Goal: Task Accomplishment & Management: Complete application form

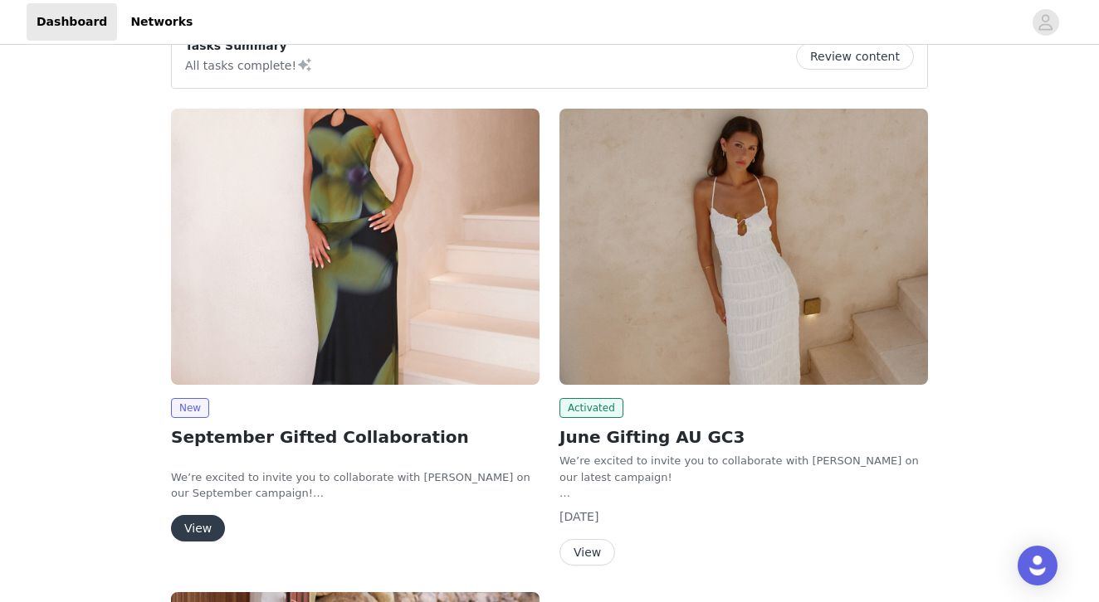
scroll to position [53, 0]
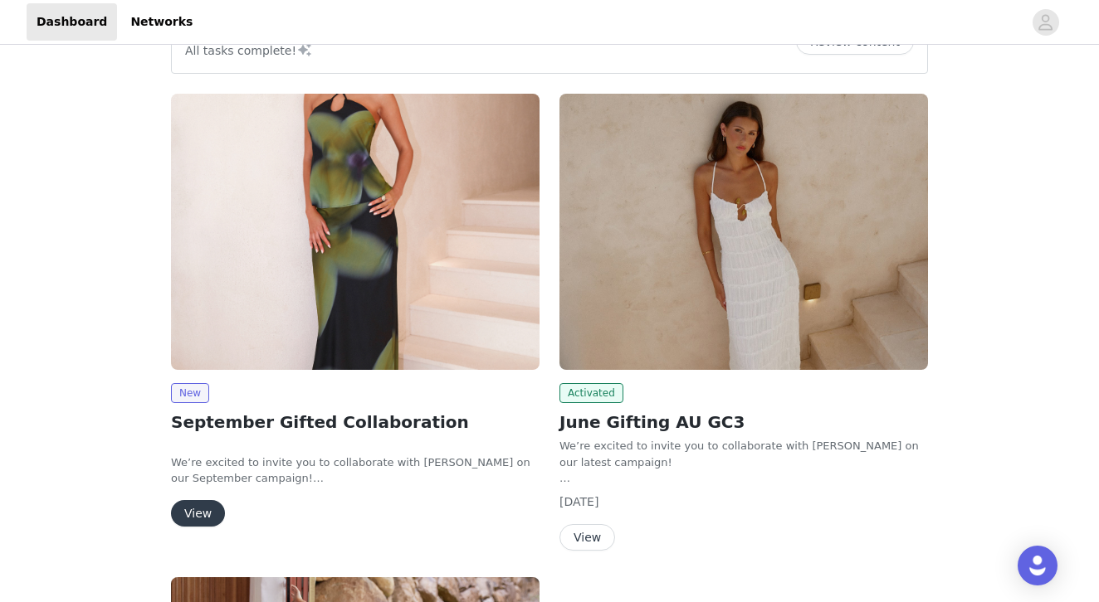
click at [197, 509] on button "View" at bounding box center [198, 513] width 54 height 27
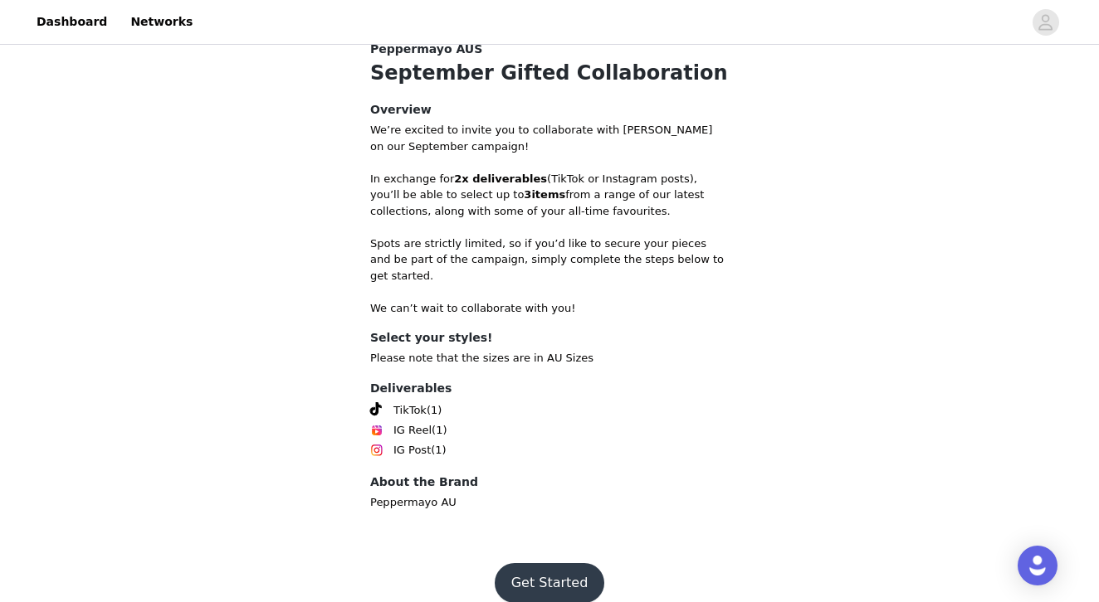
scroll to position [551, 0]
click at [558, 572] on button "Get Started" at bounding box center [550, 584] width 110 height 40
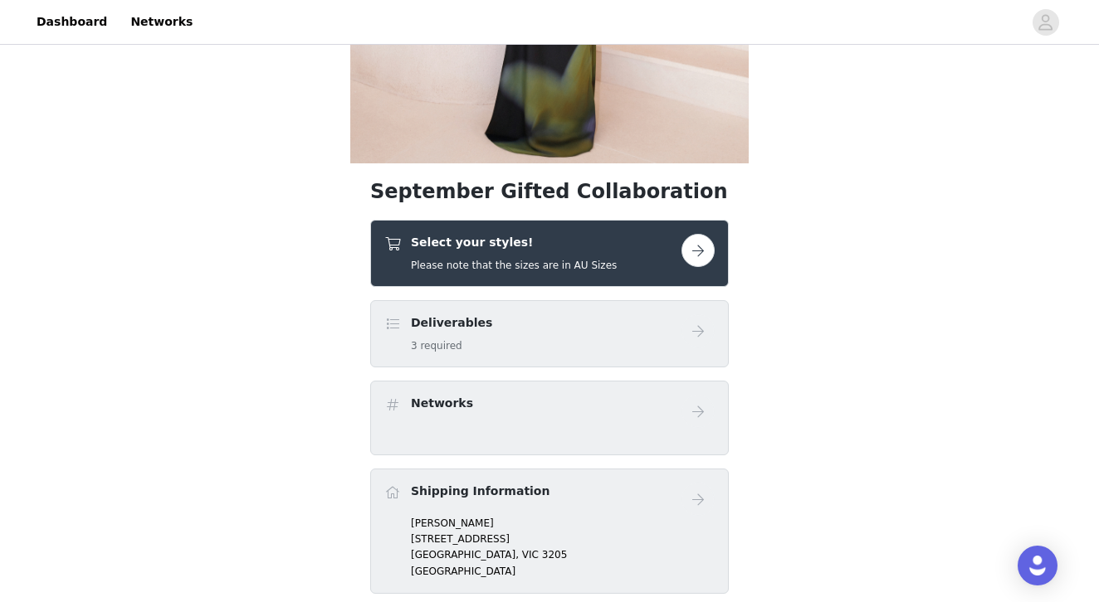
scroll to position [389, 0]
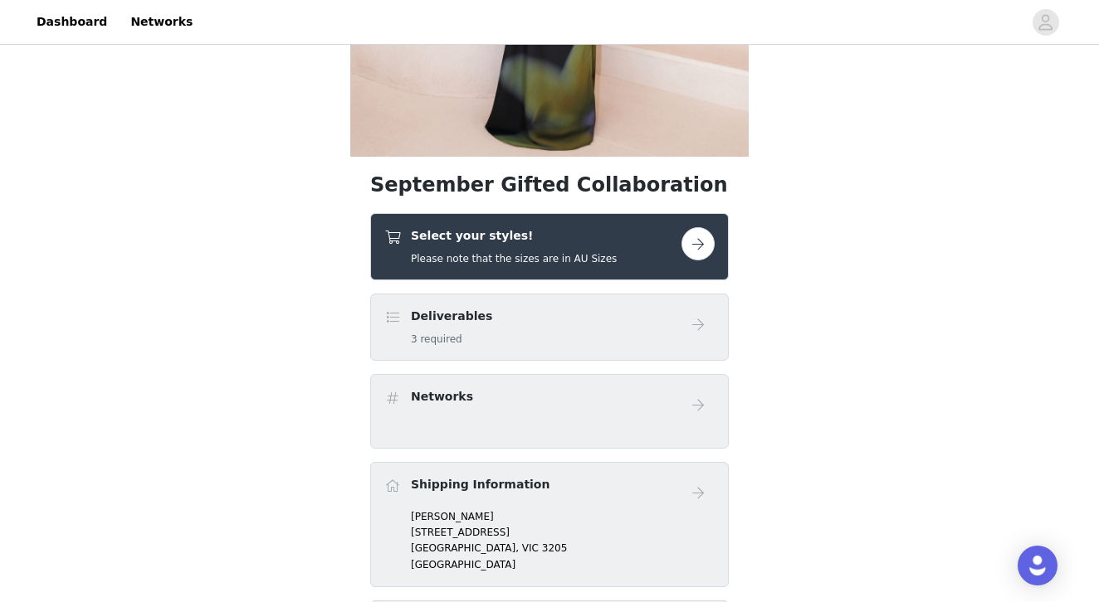
click at [704, 243] on button "button" at bounding box center [697, 243] width 33 height 33
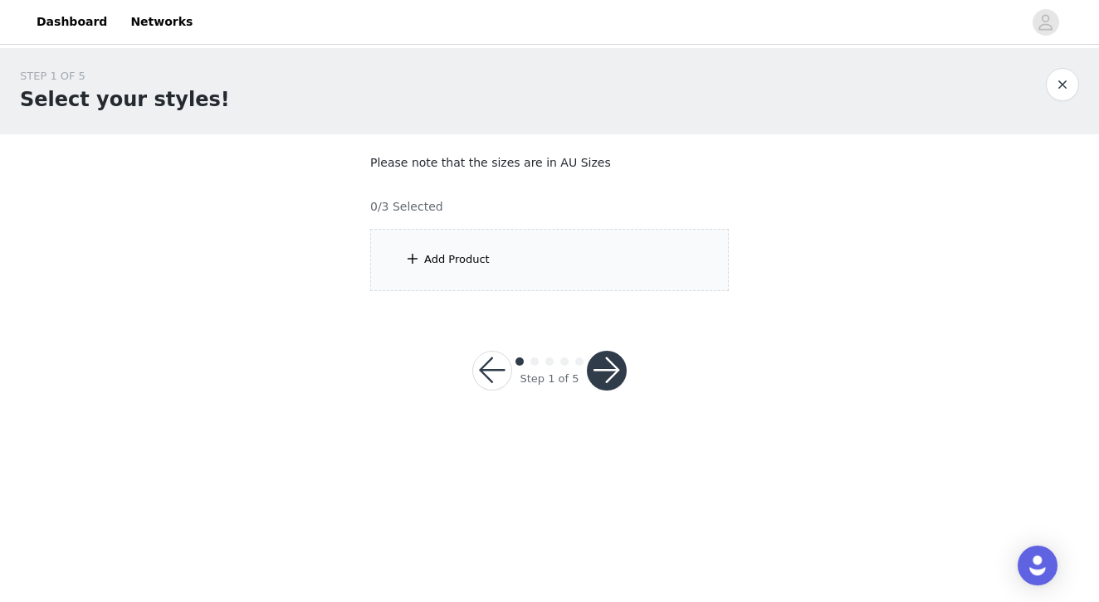
click at [476, 258] on div "Add Product" at bounding box center [457, 259] width 66 height 17
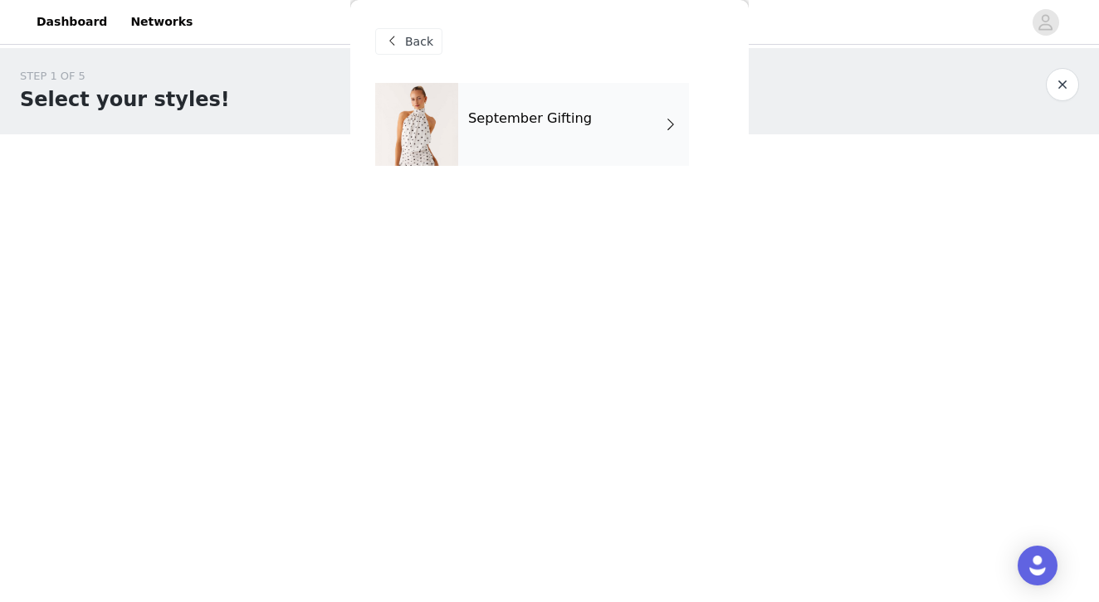
click at [530, 153] on div "September Gifting" at bounding box center [573, 124] width 231 height 83
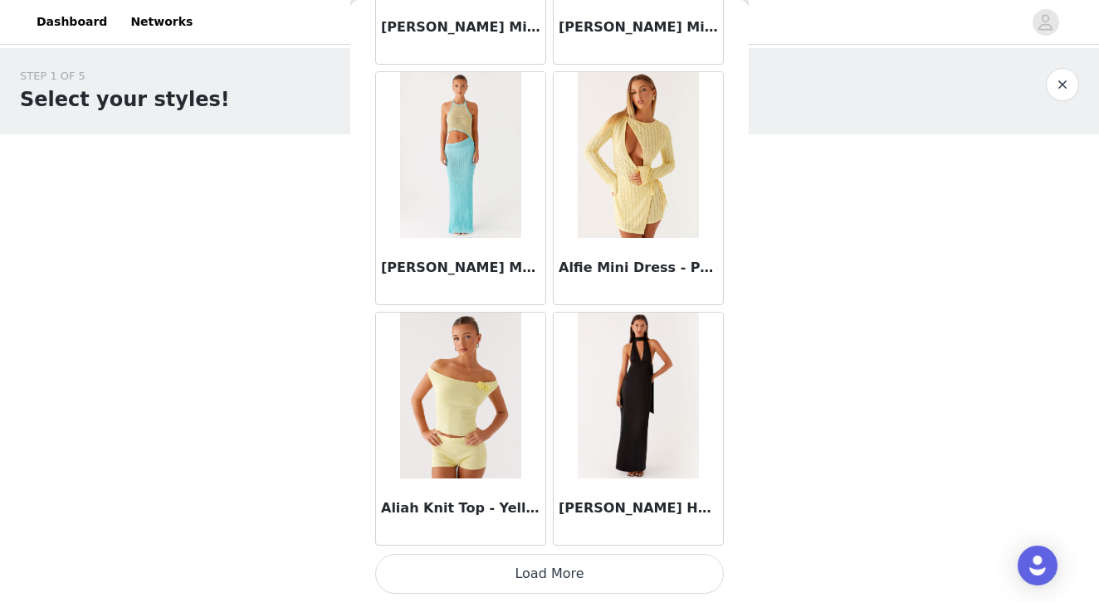
click at [568, 570] on button "Load More" at bounding box center [549, 574] width 348 height 40
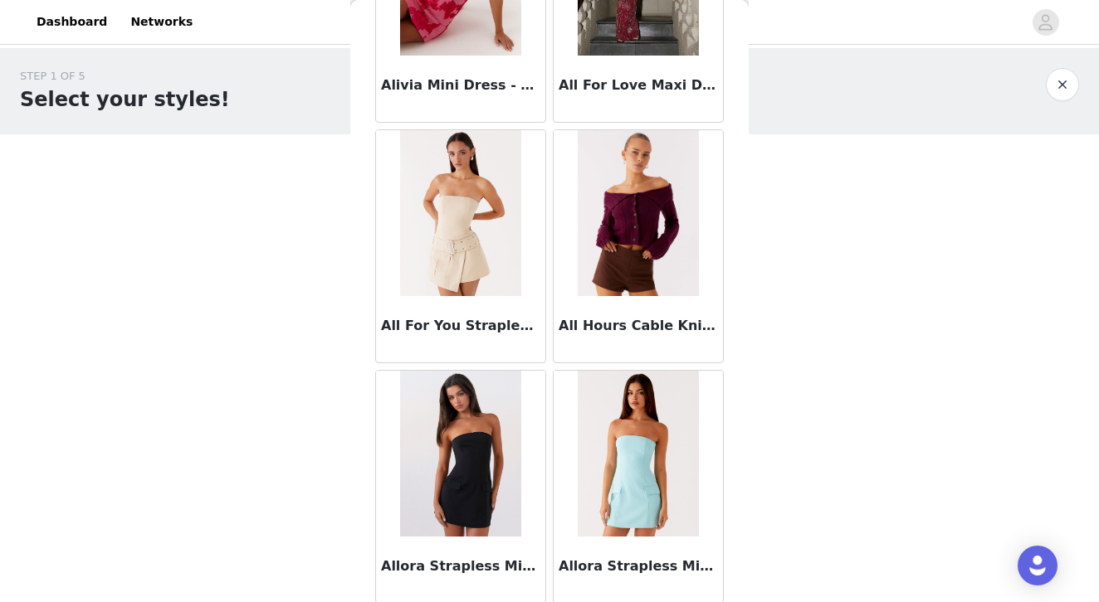
scroll to position [3318, 0]
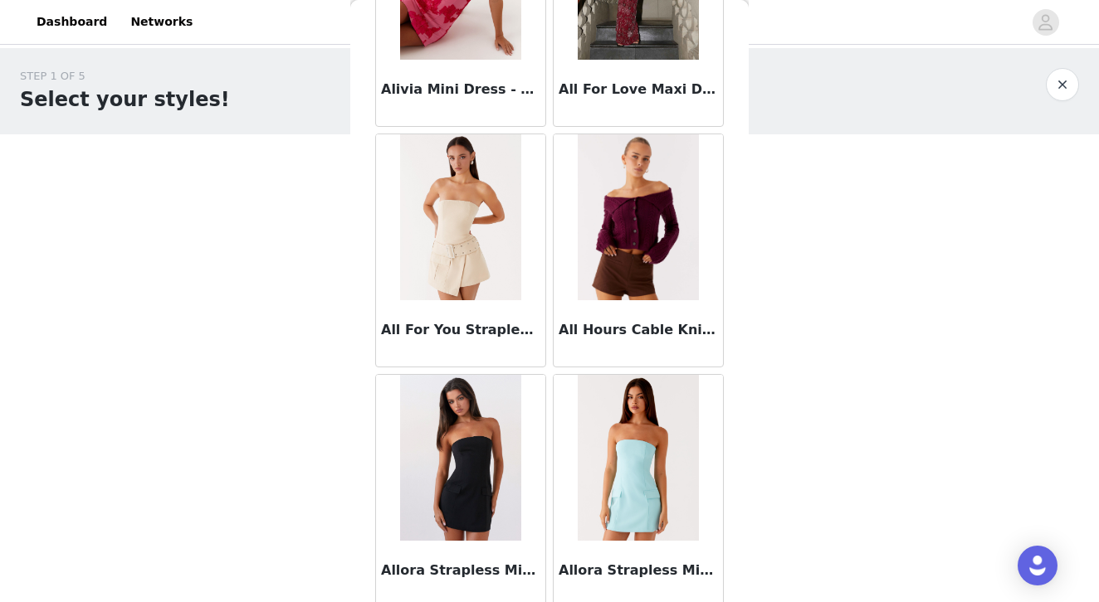
click at [339, 339] on div "STEP 1 OF 5 Select your styles! Please note that the sizes are in AU Sizes 0/3 …" at bounding box center [549, 239] width 1099 height 383
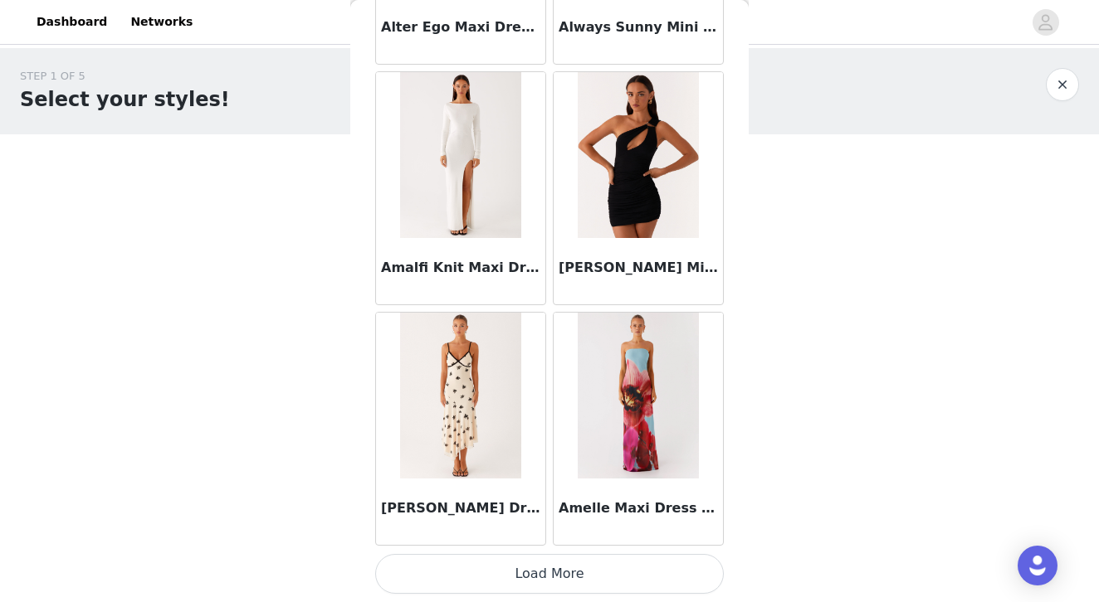
click at [559, 573] on button "Load More" at bounding box center [549, 574] width 348 height 40
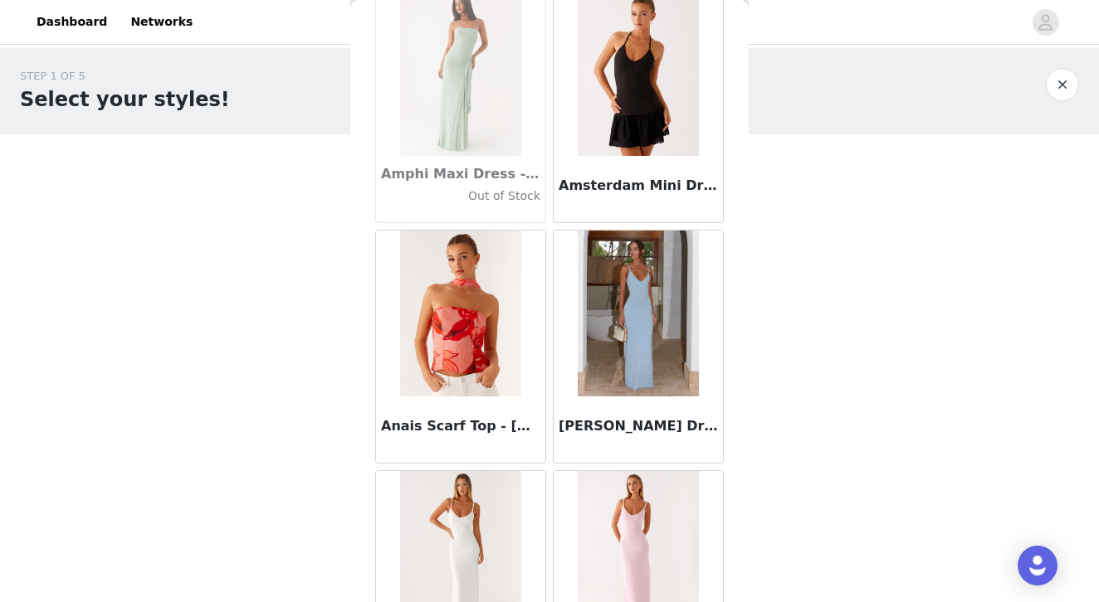
scroll to position [5165, 0]
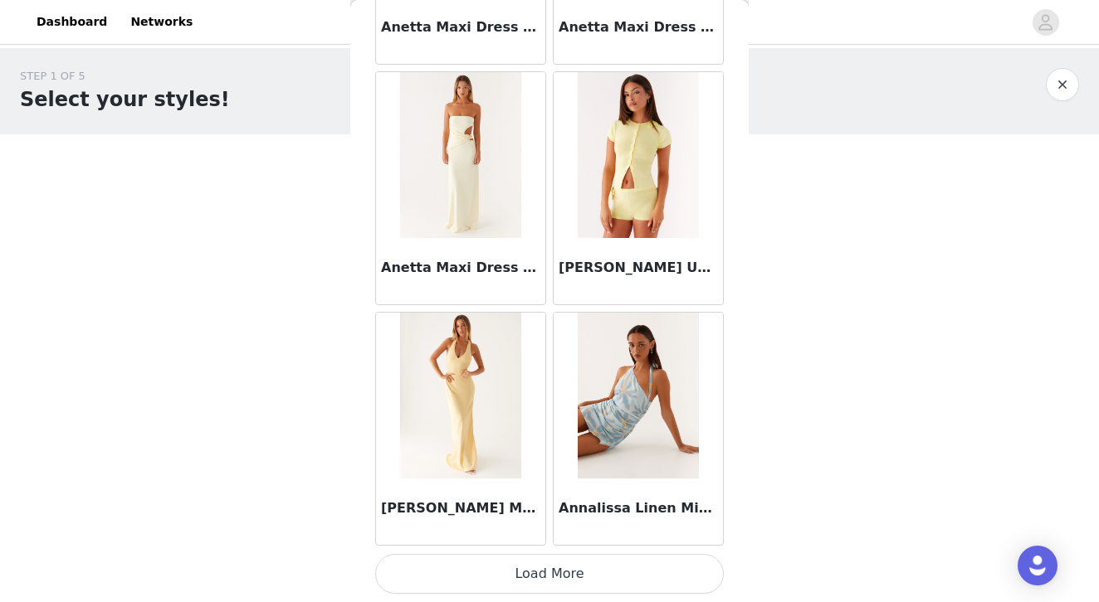
click at [564, 571] on button "Load More" at bounding box center [549, 574] width 348 height 40
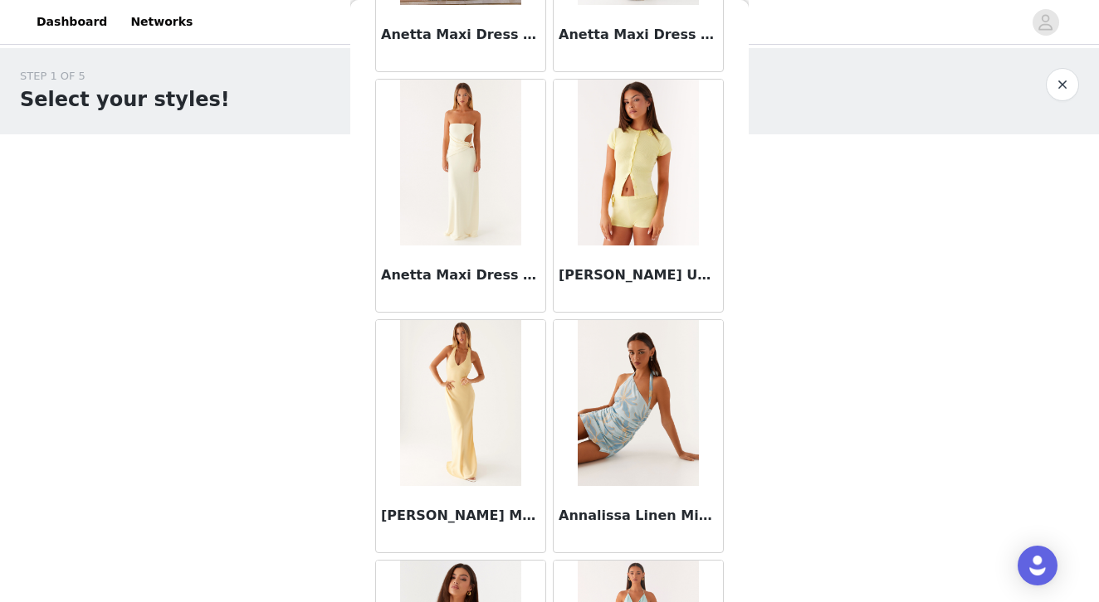
click at [763, 294] on div "STEP 1 OF 5 Select your styles! Please note that the sizes are in AU Sizes 0/3 …" at bounding box center [549, 179] width 1099 height 263
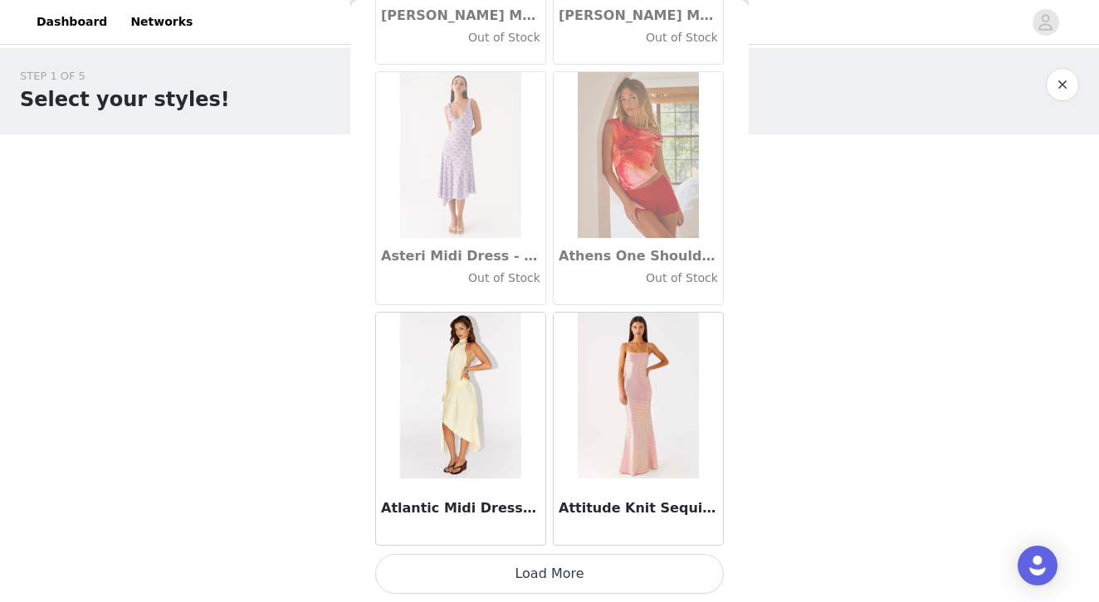
click at [554, 580] on button "Load More" at bounding box center [549, 574] width 348 height 40
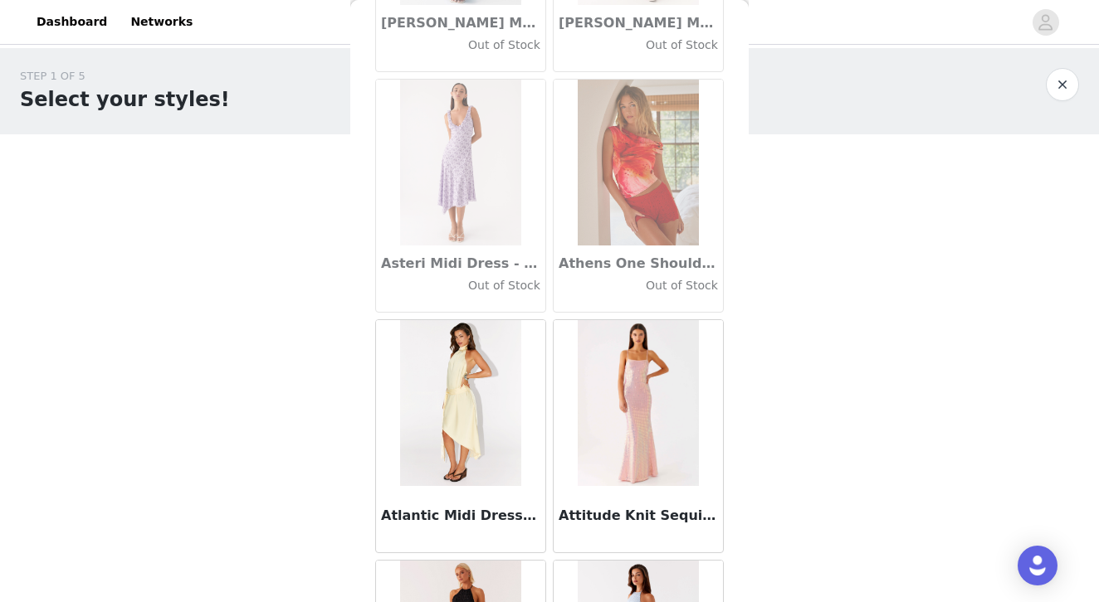
scroll to position [9546, 0]
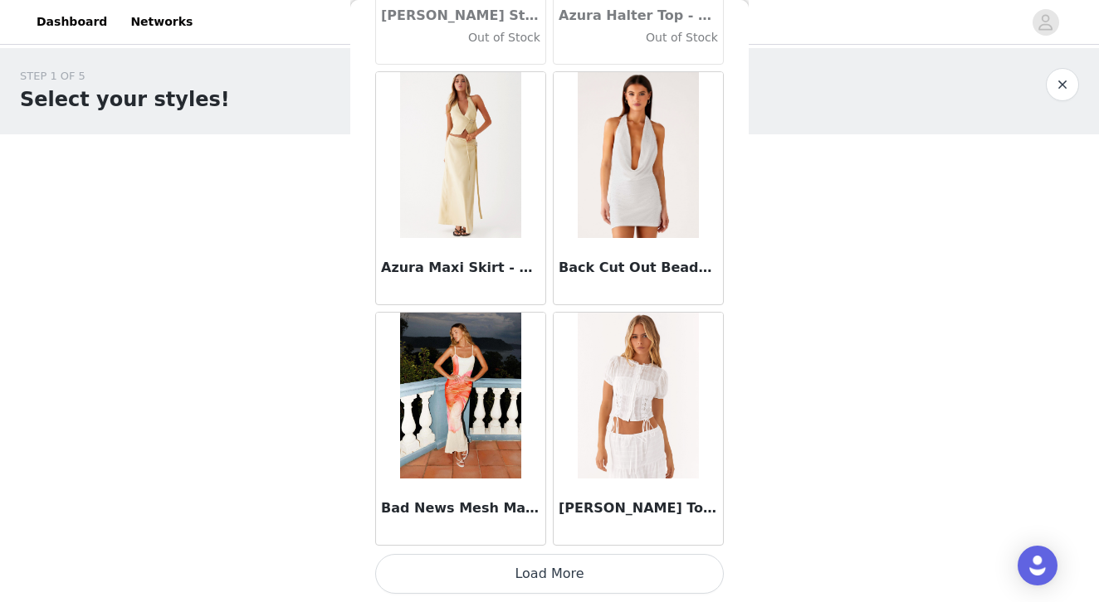
click at [538, 577] on button "Load More" at bounding box center [549, 574] width 348 height 40
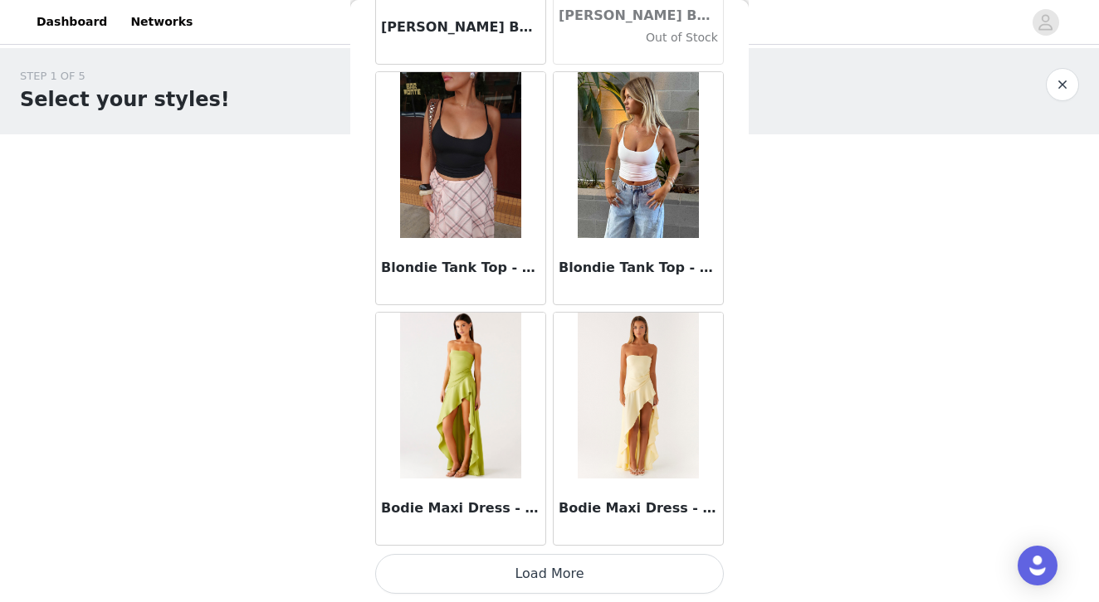
scroll to position [13968, 0]
click at [546, 581] on button "Load More" at bounding box center [549, 574] width 348 height 40
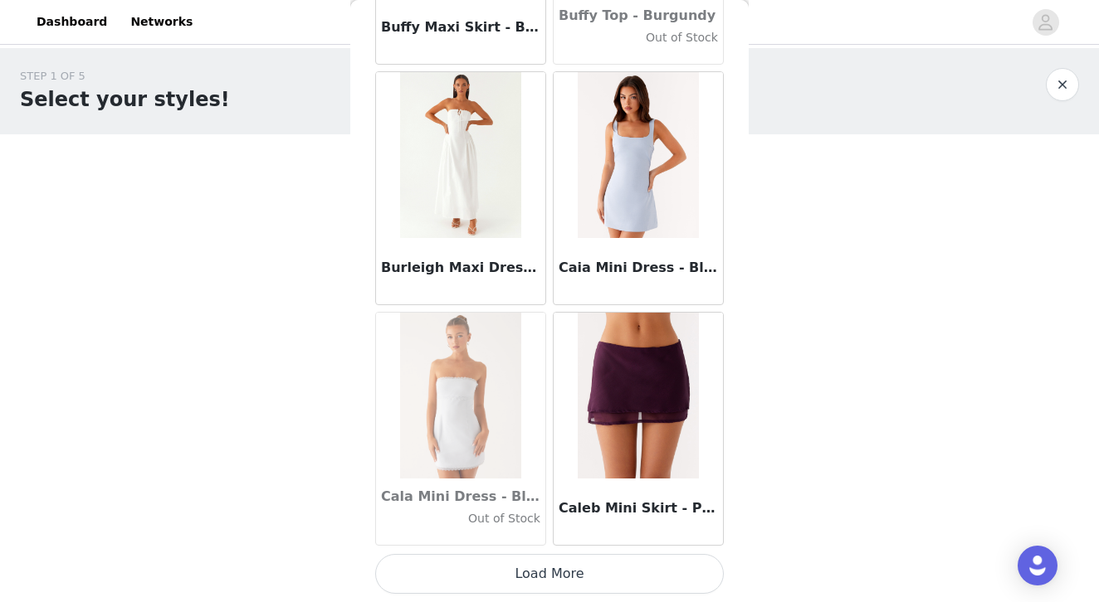
scroll to position [16374, 0]
click at [446, 563] on button "Load More" at bounding box center [549, 574] width 348 height 40
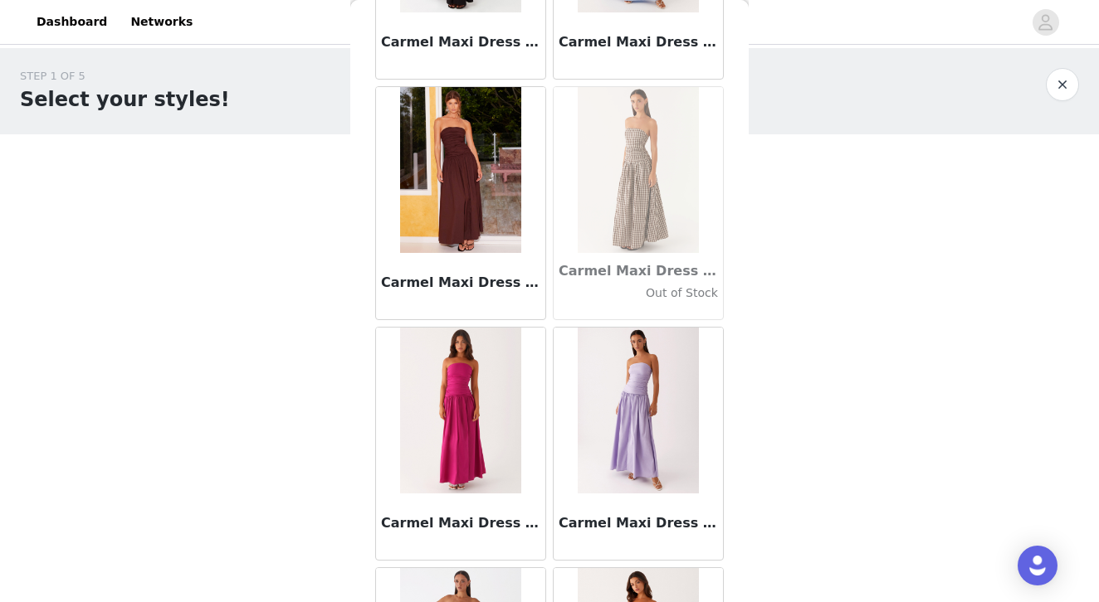
scroll to position [17810, 0]
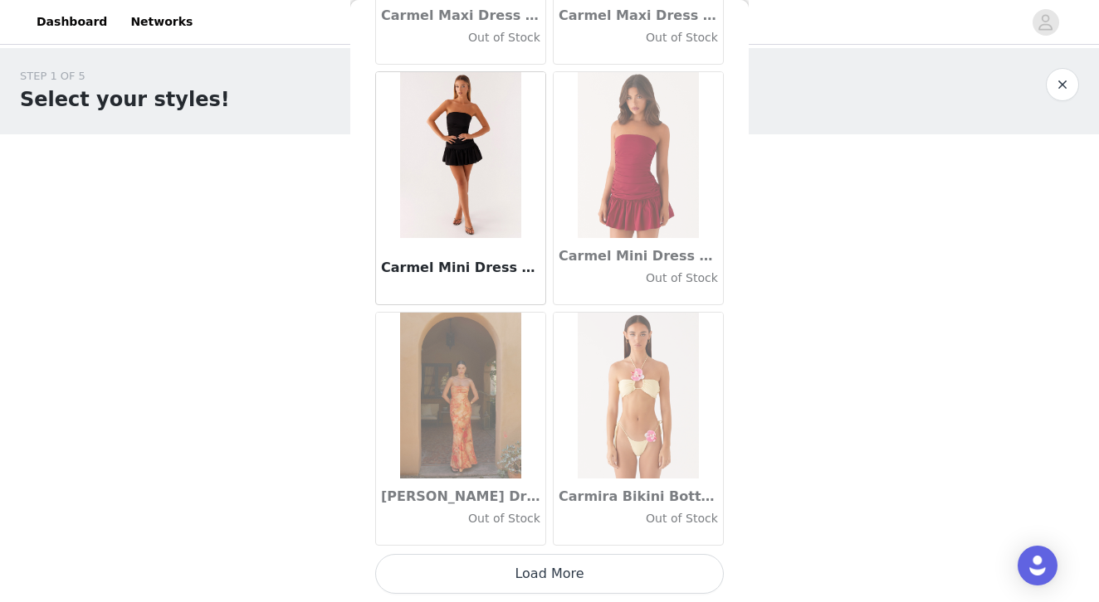
click at [516, 569] on button "Load More" at bounding box center [549, 574] width 348 height 40
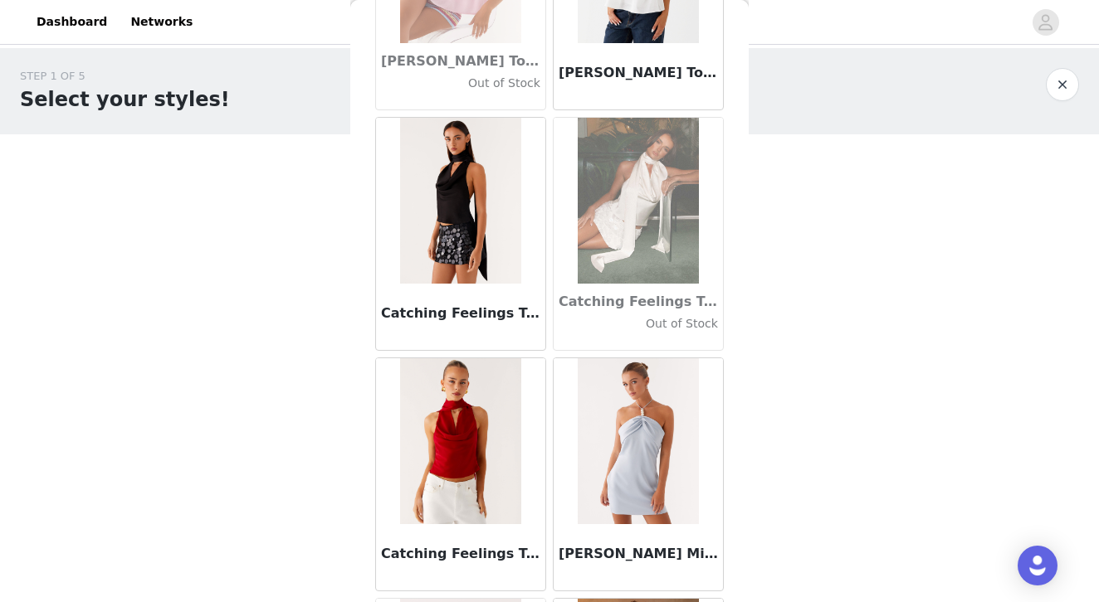
scroll to position [19712, 0]
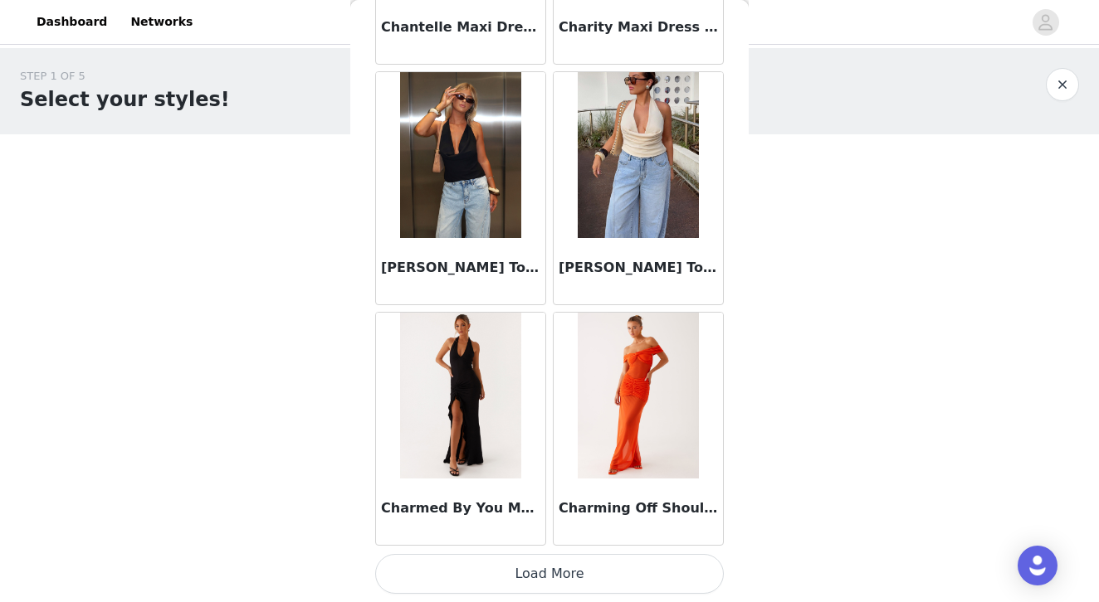
click at [549, 586] on button "Load More" at bounding box center [549, 574] width 348 height 40
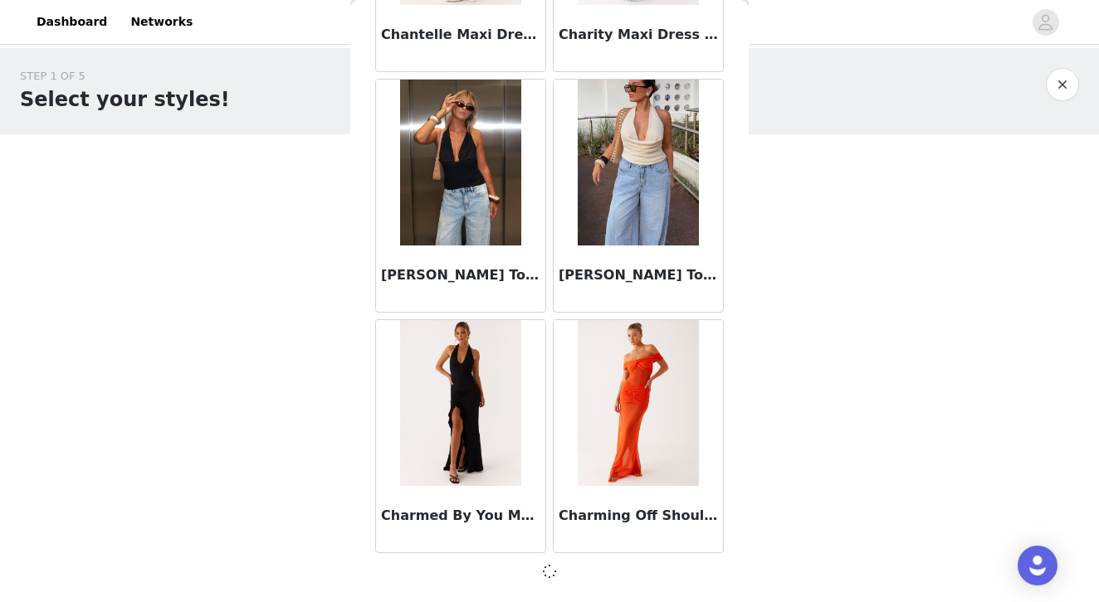
scroll to position [21179, 0]
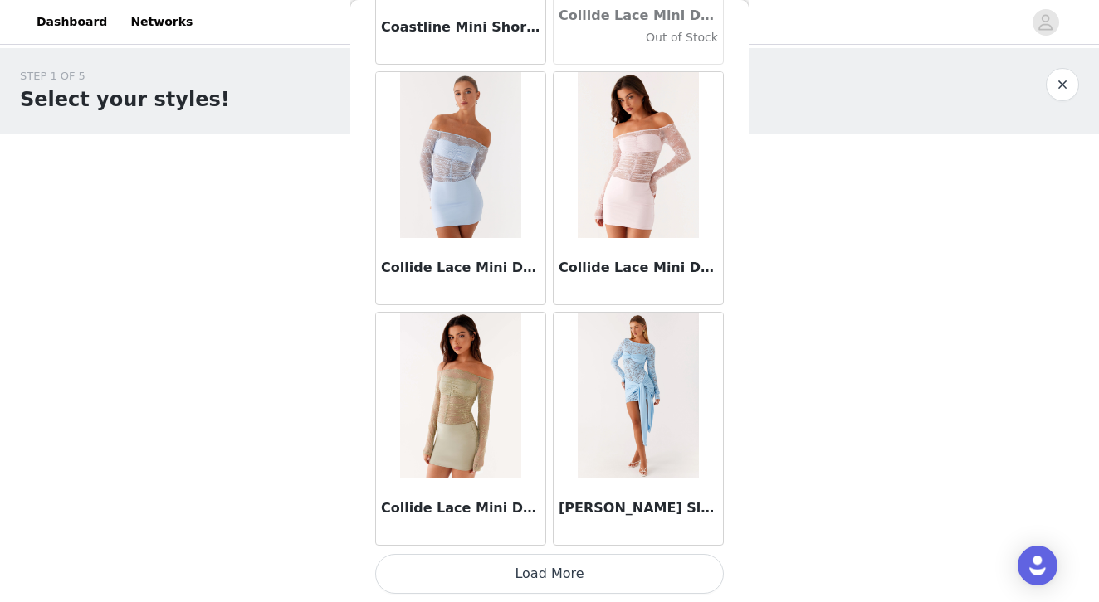
click at [539, 579] on button "Load More" at bounding box center [549, 574] width 348 height 40
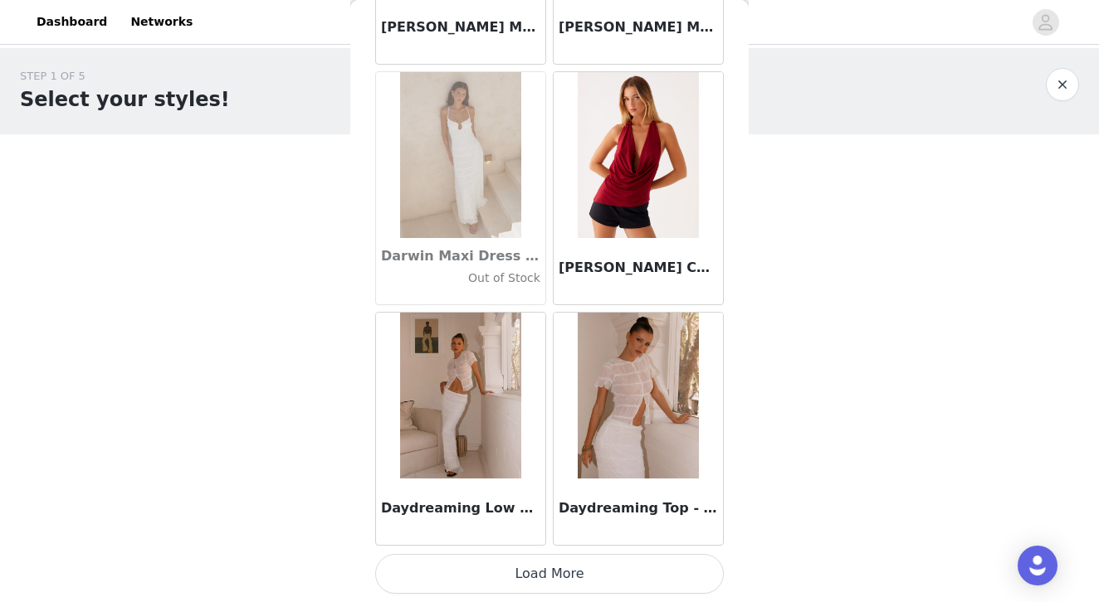
click at [512, 573] on button "Load More" at bounding box center [549, 574] width 348 height 40
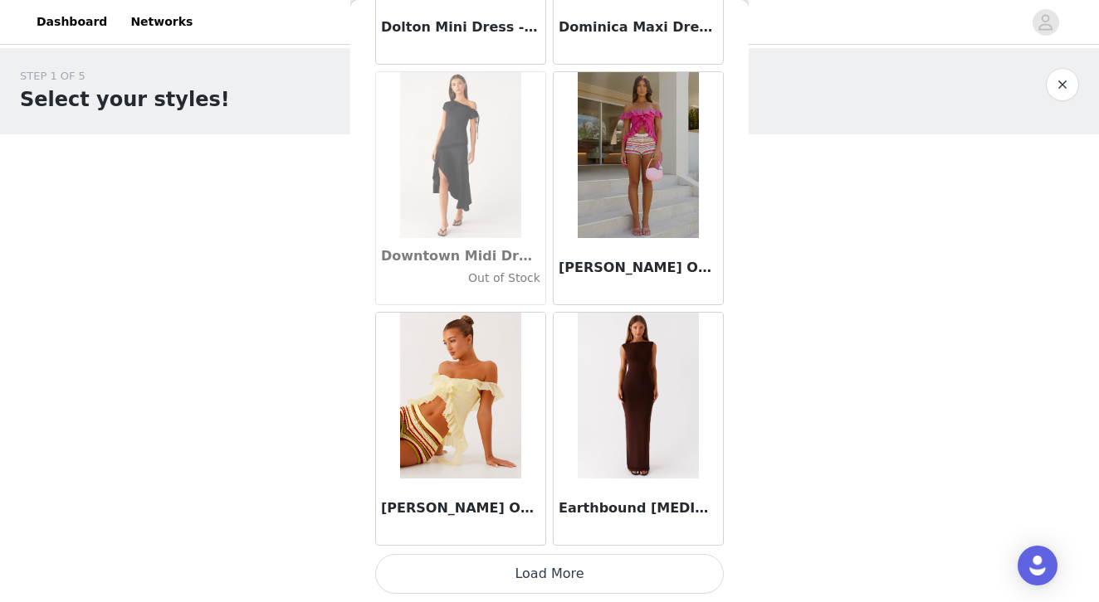
scroll to position [0, 0]
click at [529, 579] on button "Load More" at bounding box center [549, 574] width 348 height 40
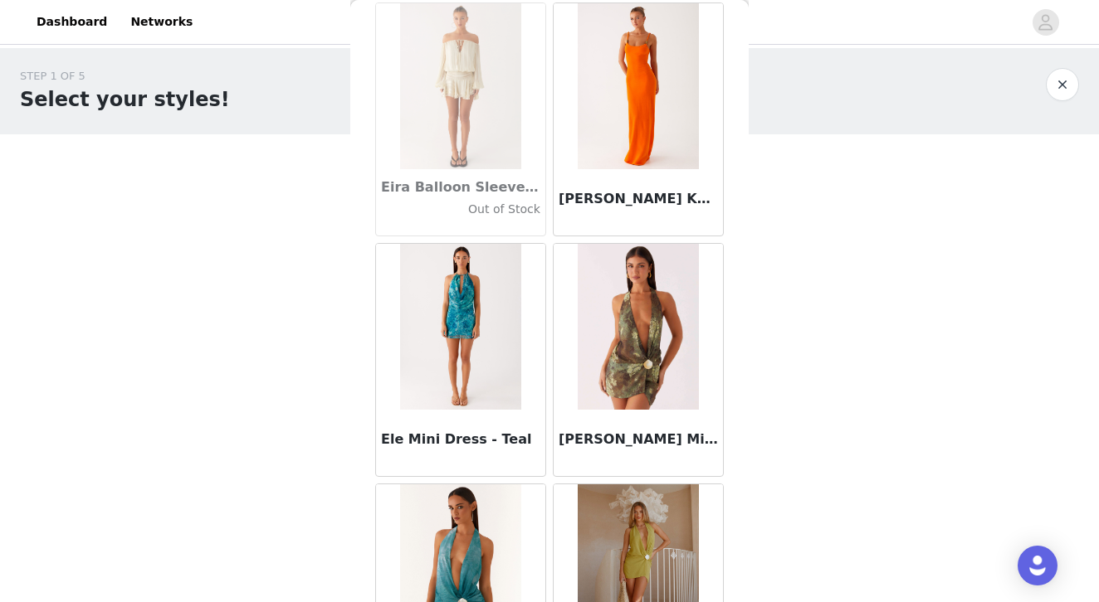
scroll to position [30157, 0]
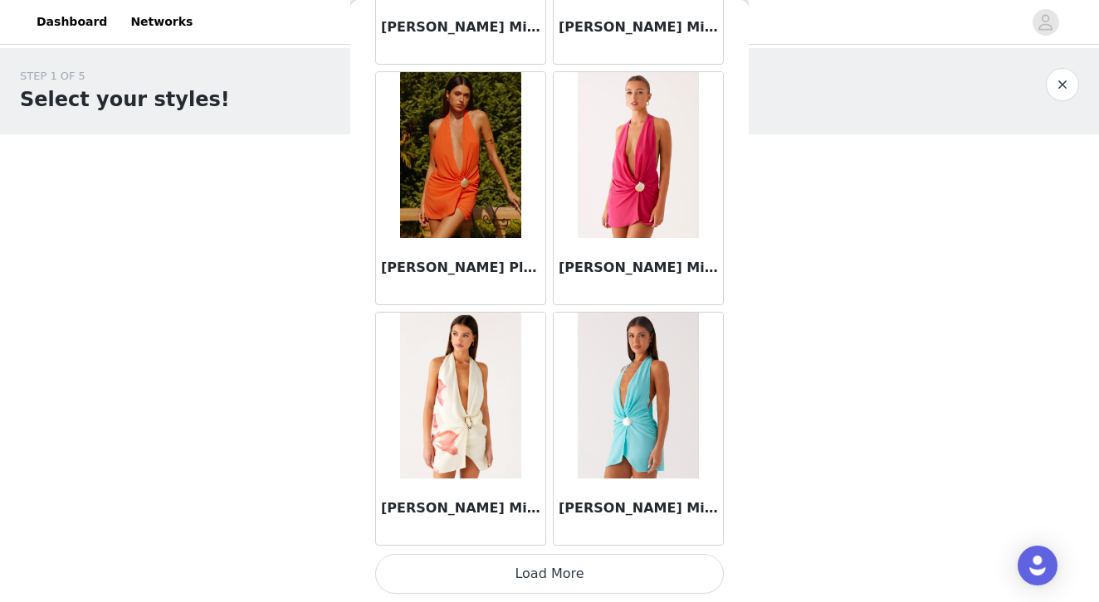
click at [529, 582] on button "Load More" at bounding box center [549, 574] width 348 height 40
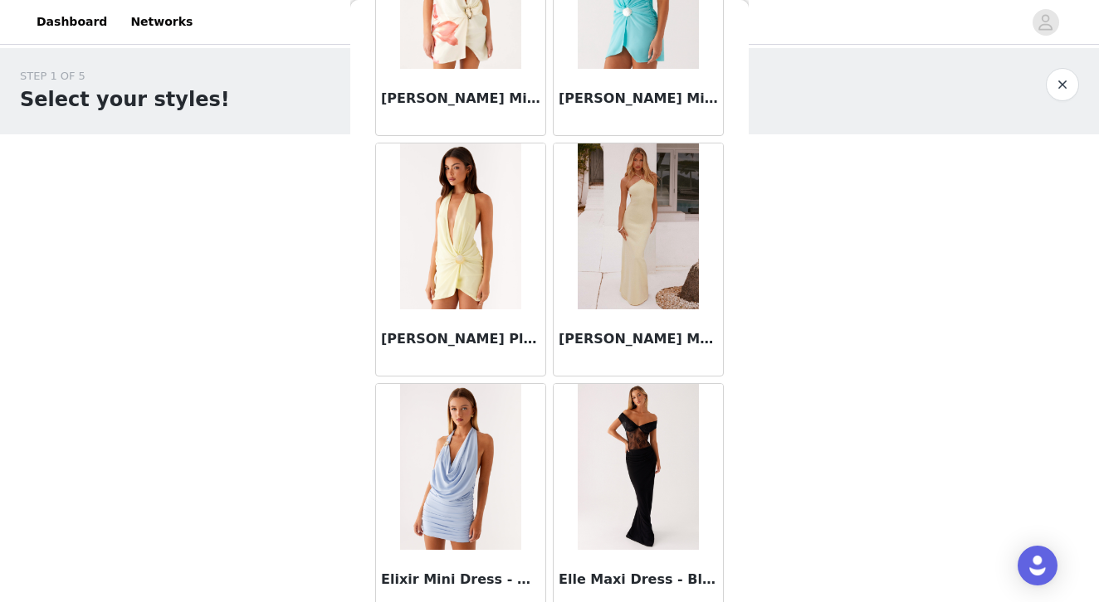
scroll to position [31223, 0]
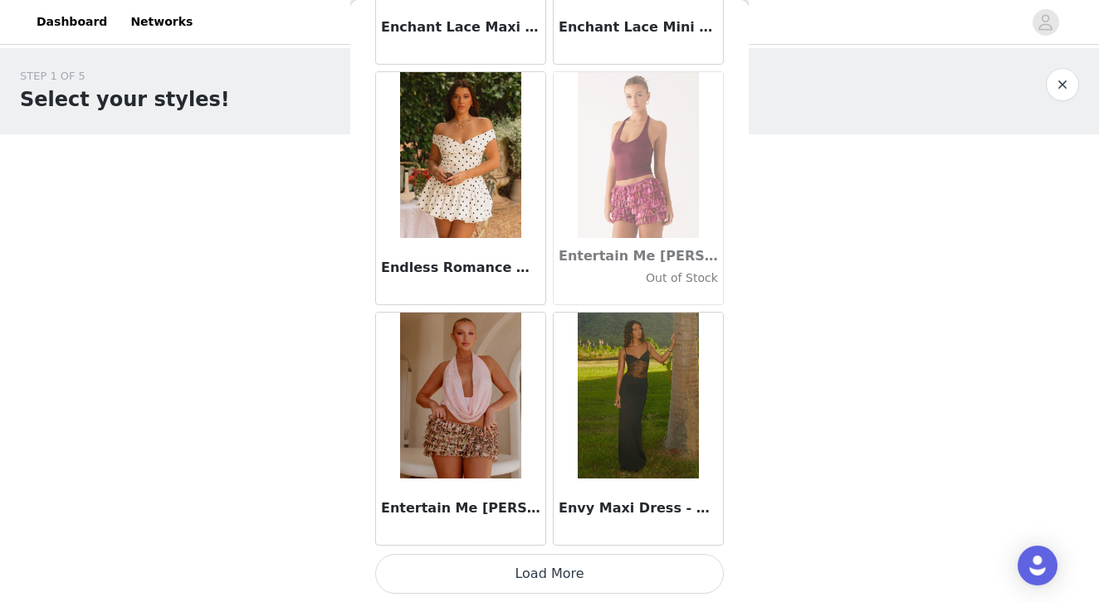
click at [529, 563] on button "Load More" at bounding box center [549, 574] width 348 height 40
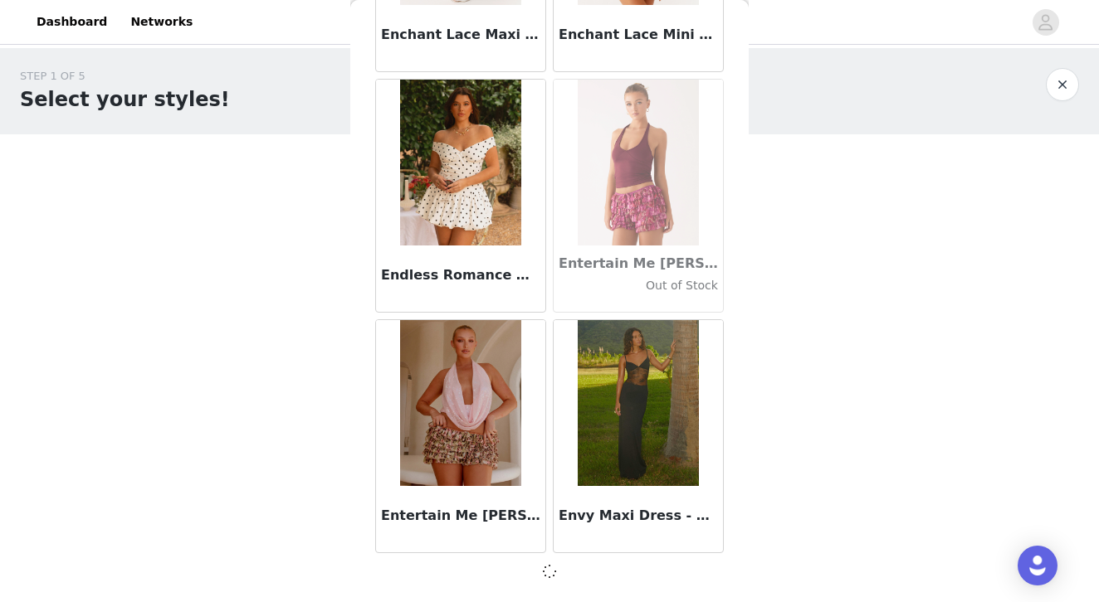
scroll to position [33210, 0]
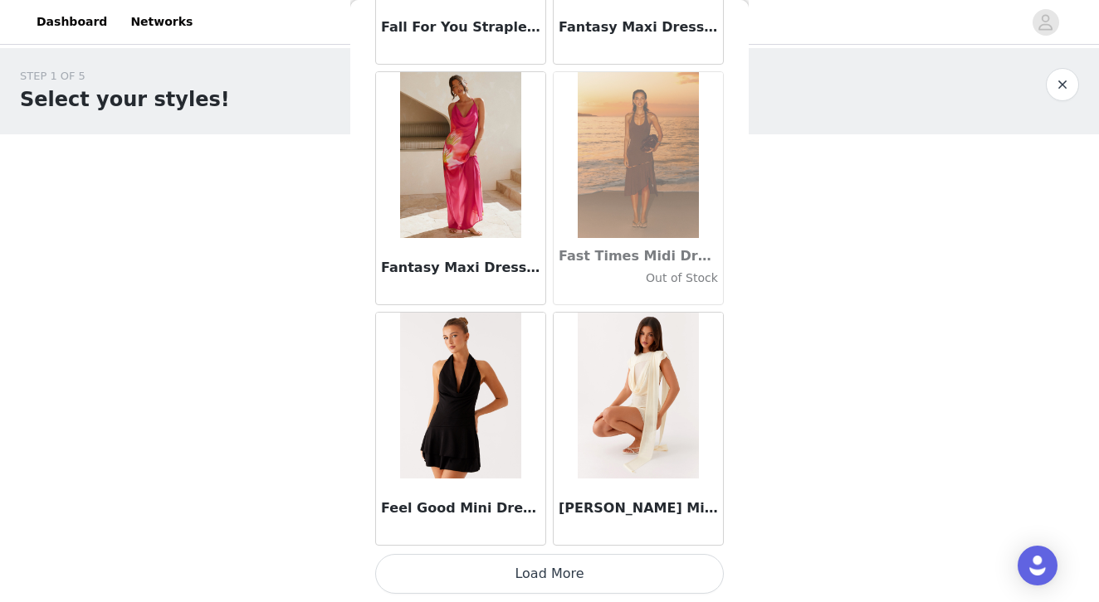
click at [571, 569] on button "Load More" at bounding box center [549, 574] width 348 height 40
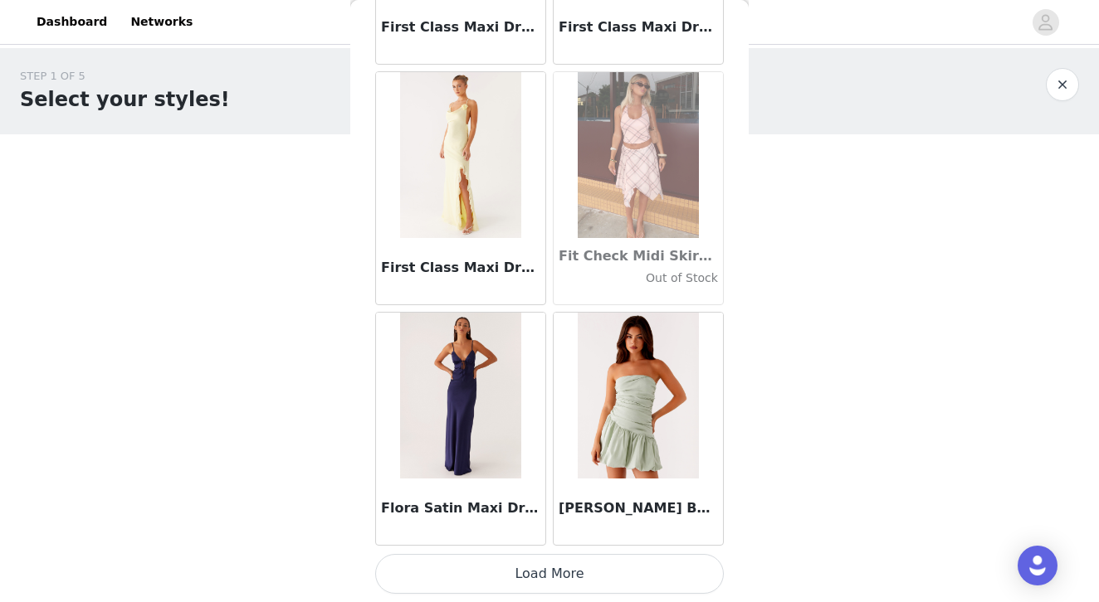
scroll to position [38030, 0]
click at [558, 580] on button "Load More" at bounding box center [549, 574] width 348 height 40
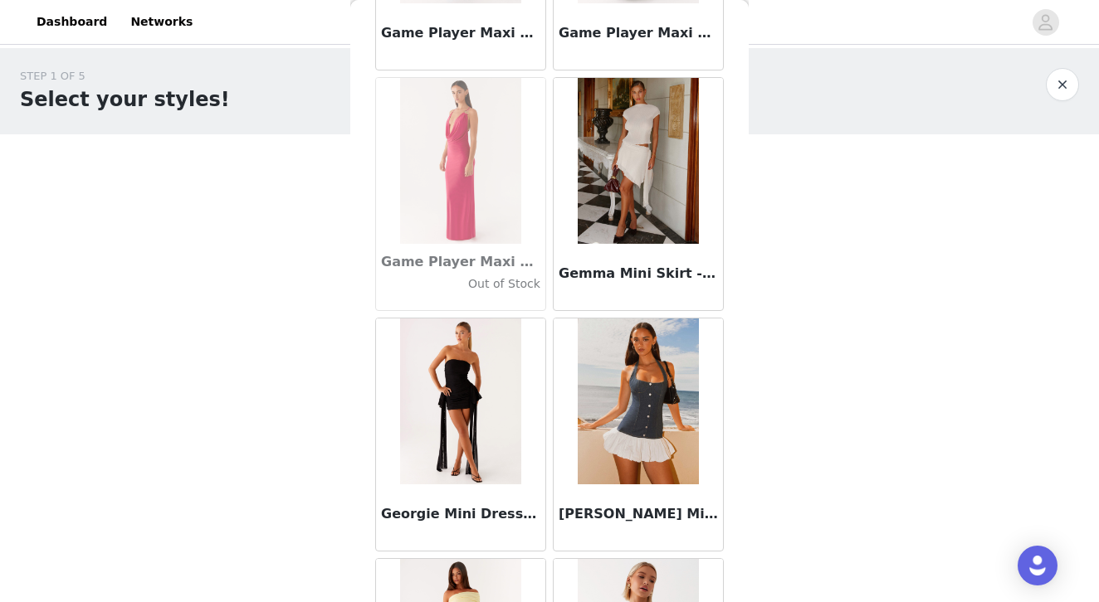
scroll to position [39954, 0]
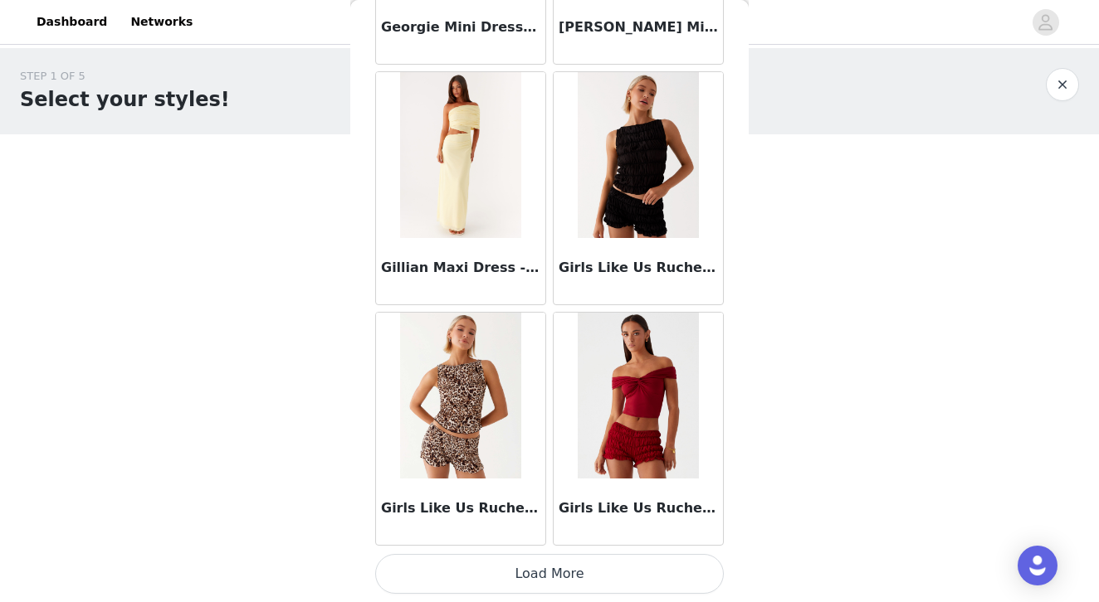
click at [548, 576] on button "Load More" at bounding box center [549, 574] width 348 height 40
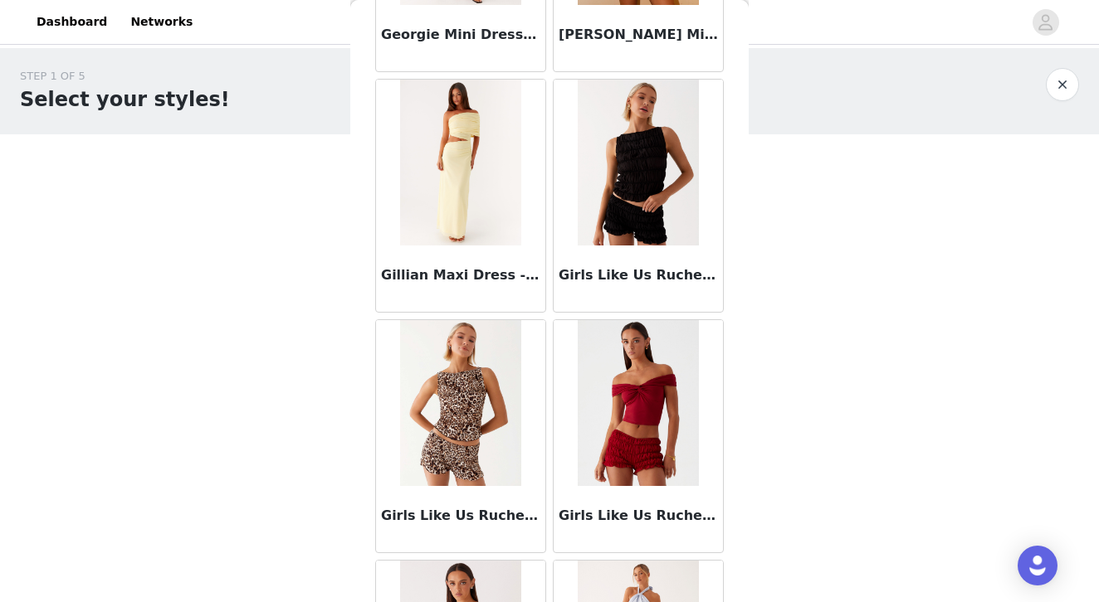
scroll to position [40720, 0]
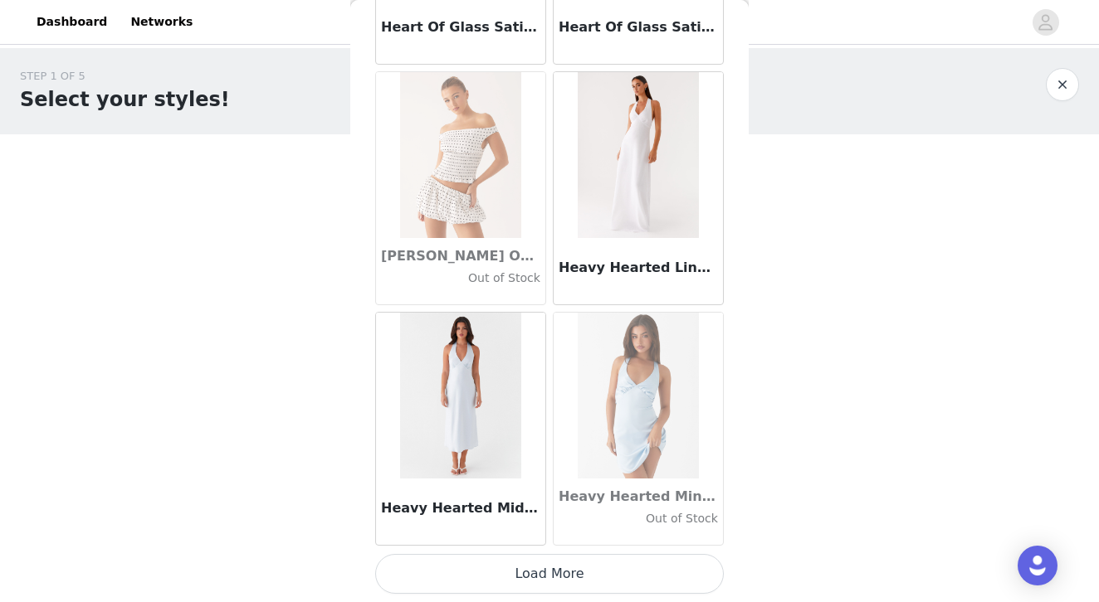
click at [562, 577] on button "Load More" at bounding box center [549, 574] width 348 height 40
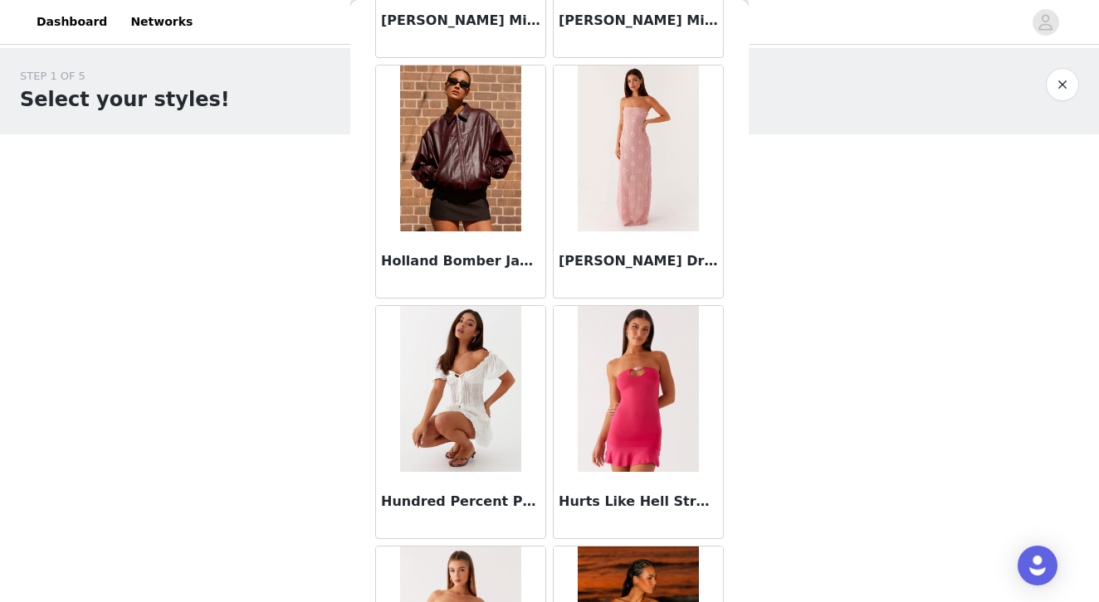
scroll to position [0, 0]
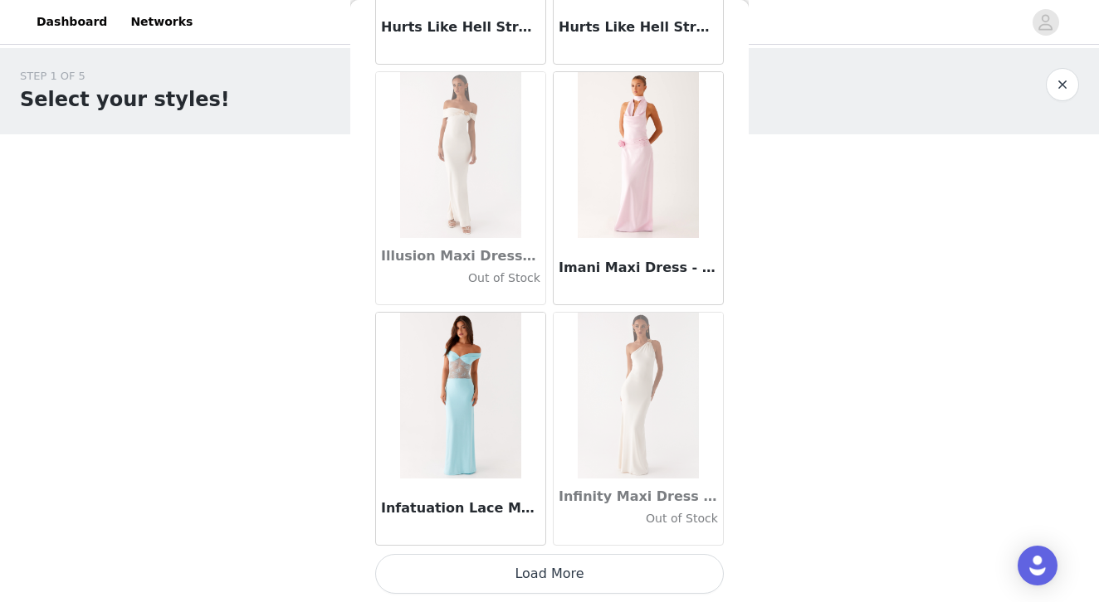
click at [489, 567] on button "Load More" at bounding box center [549, 574] width 348 height 40
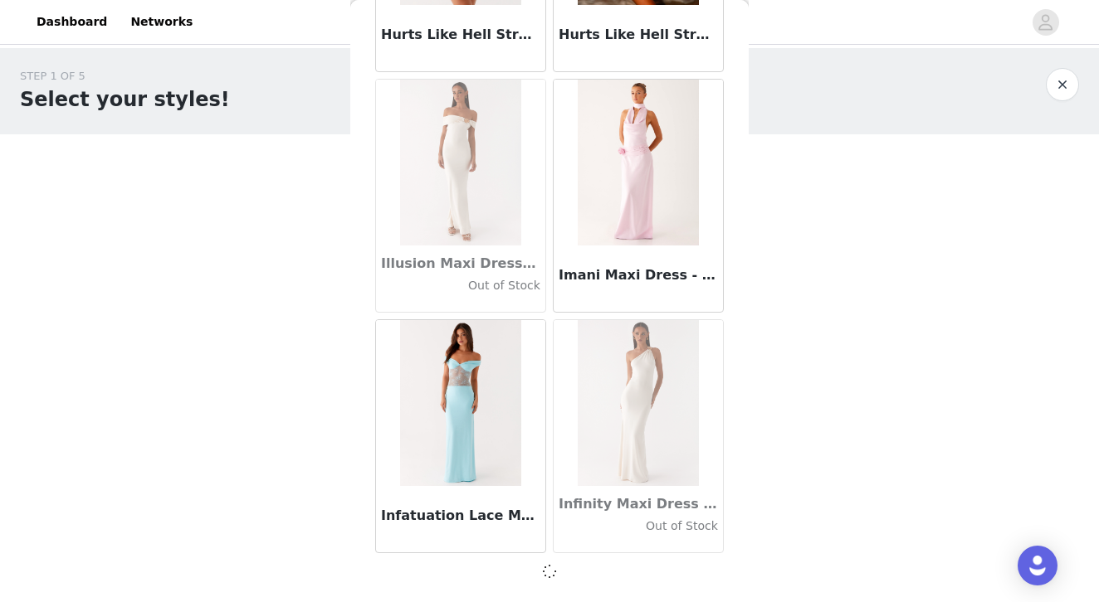
scroll to position [45241, 0]
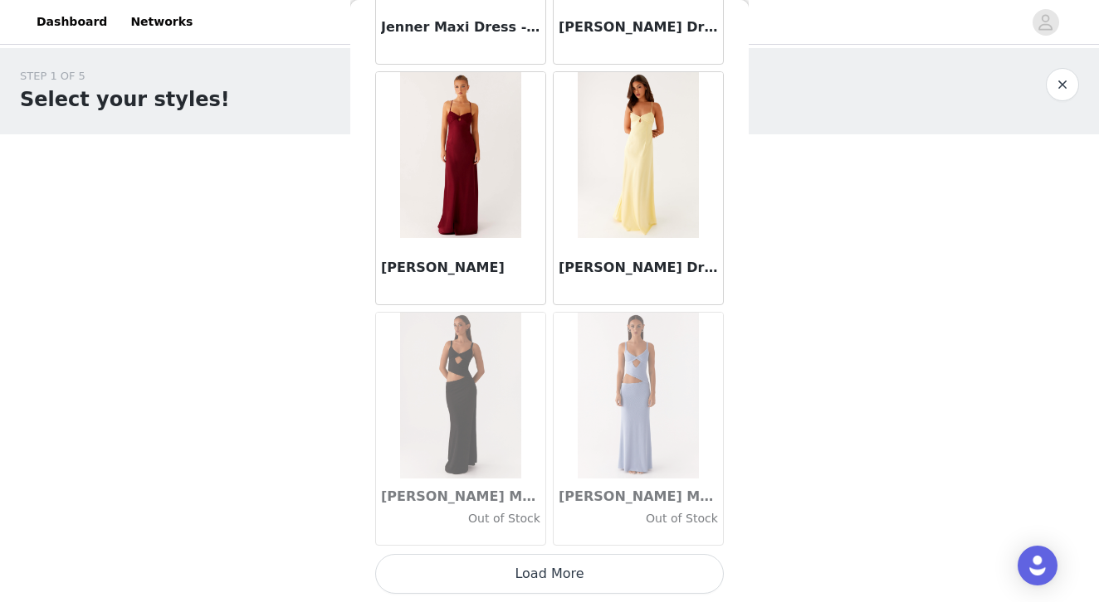
click at [480, 577] on button "Load More" at bounding box center [549, 574] width 348 height 40
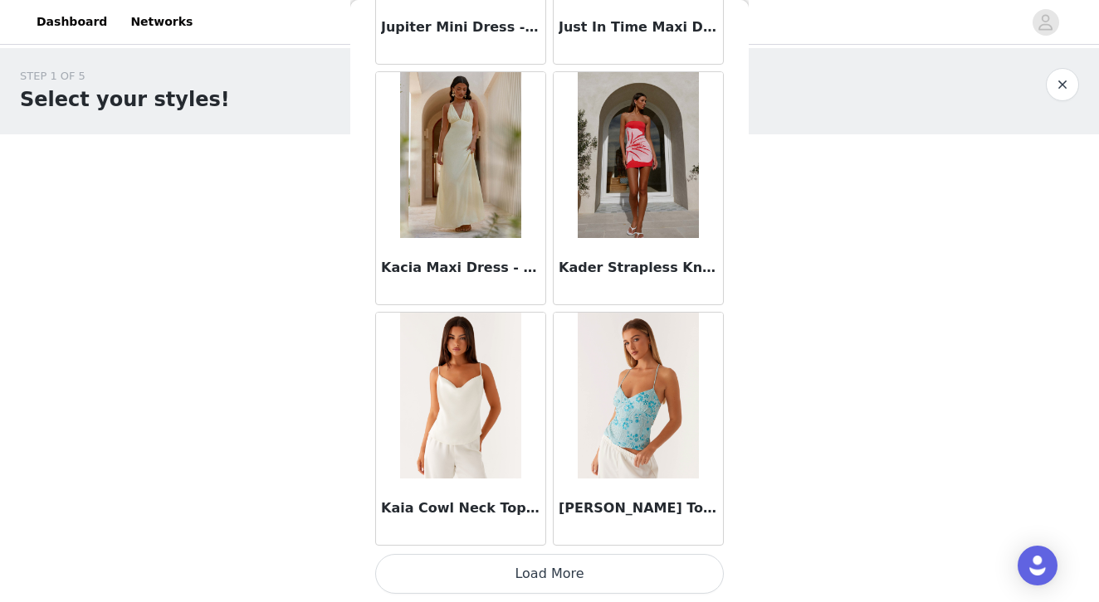
scroll to position [50061, 0]
click at [447, 578] on button "Load More" at bounding box center [549, 574] width 348 height 40
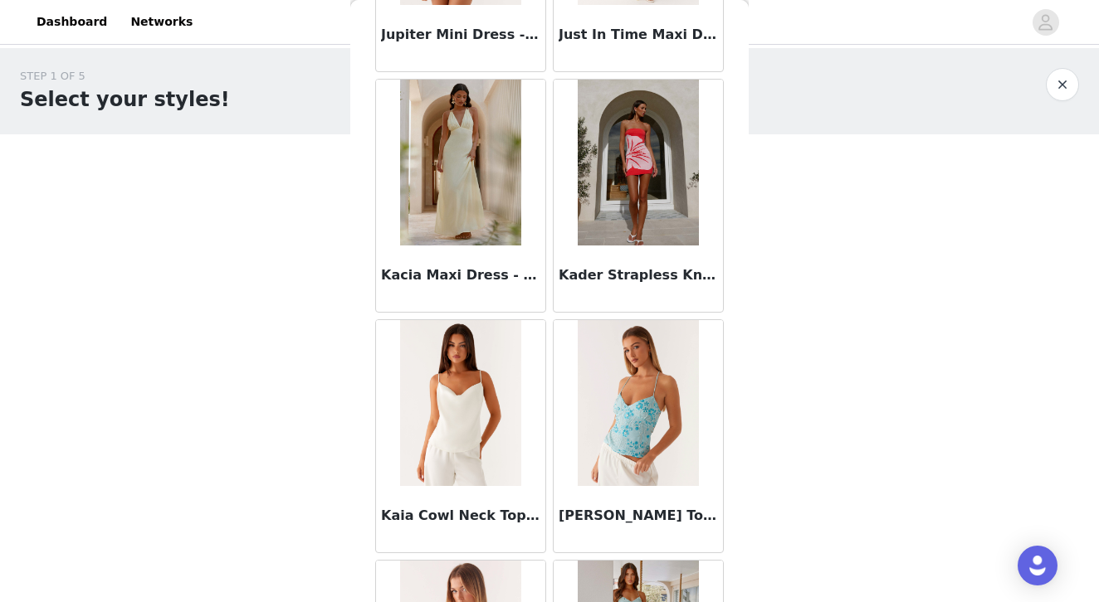
scroll to position [0, 0]
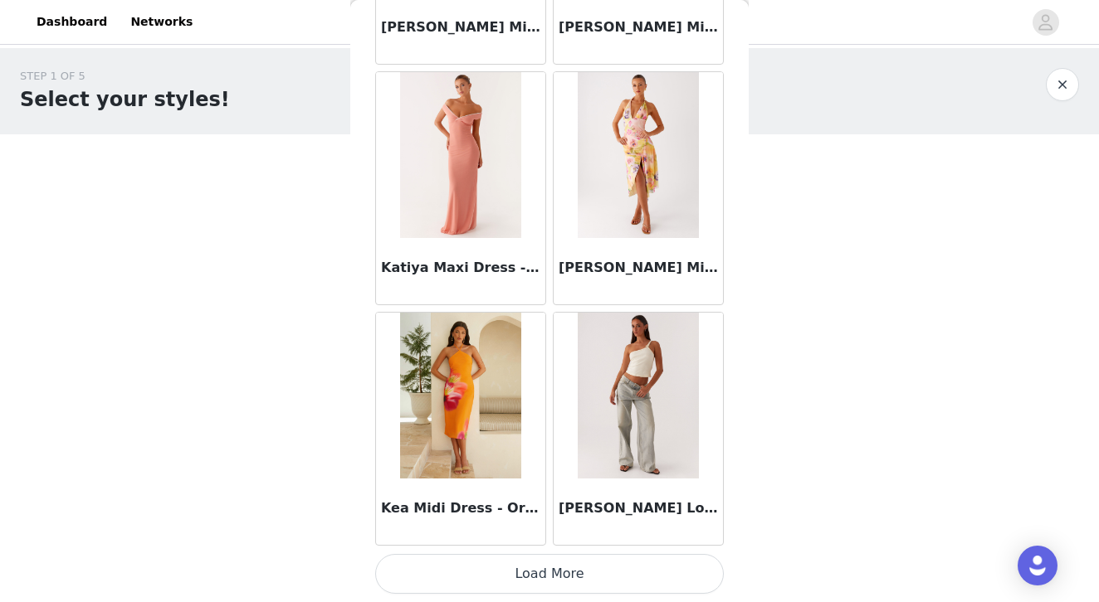
click at [551, 570] on button "Load More" at bounding box center [549, 574] width 348 height 40
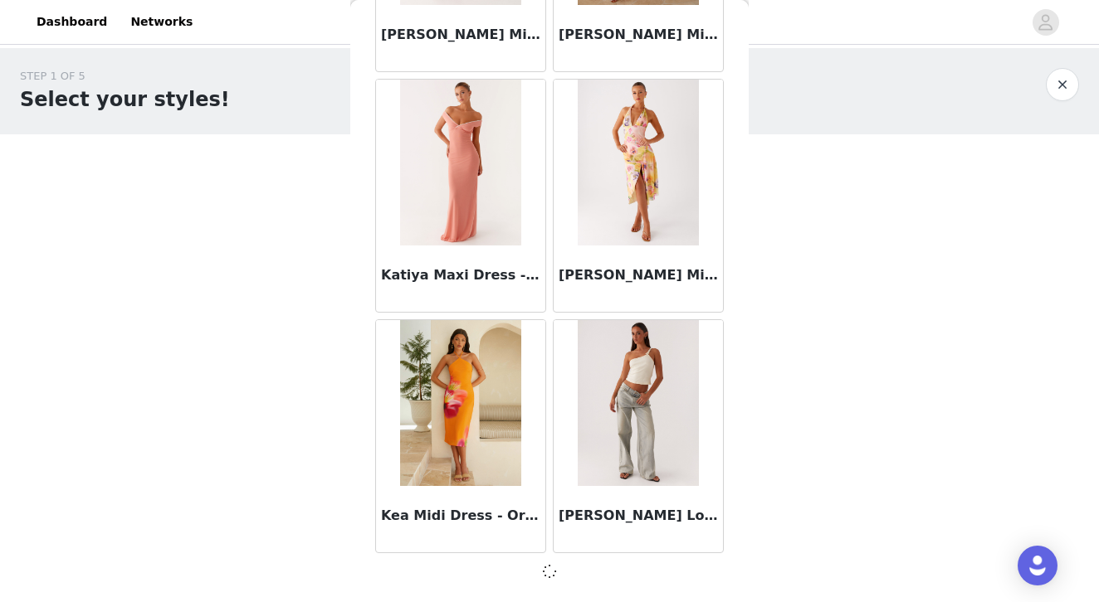
scroll to position [52459, 0]
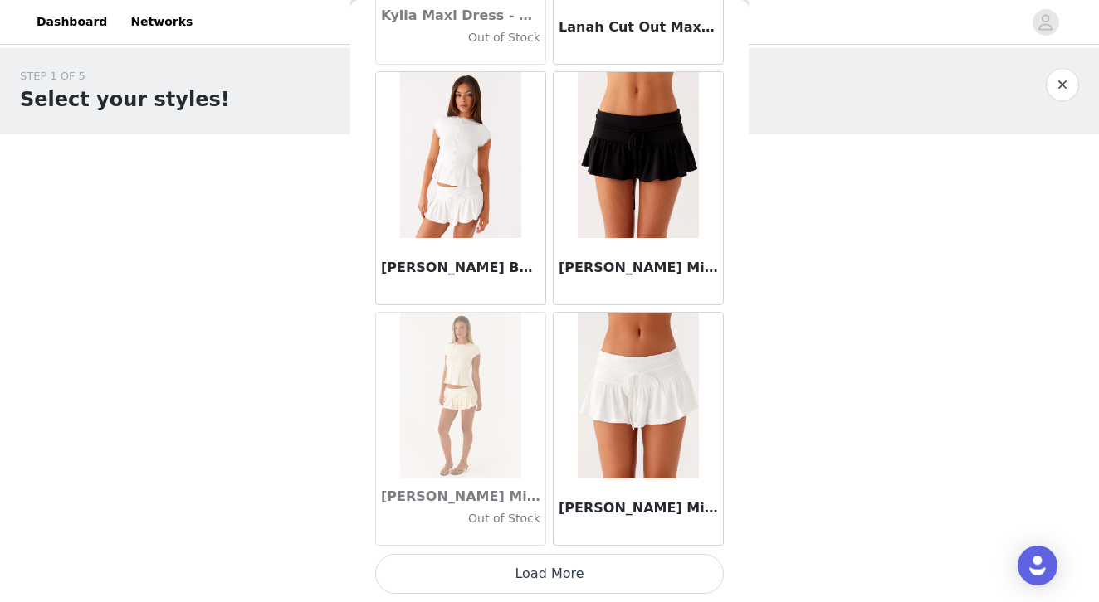
click at [464, 570] on button "Load More" at bounding box center [549, 574] width 348 height 40
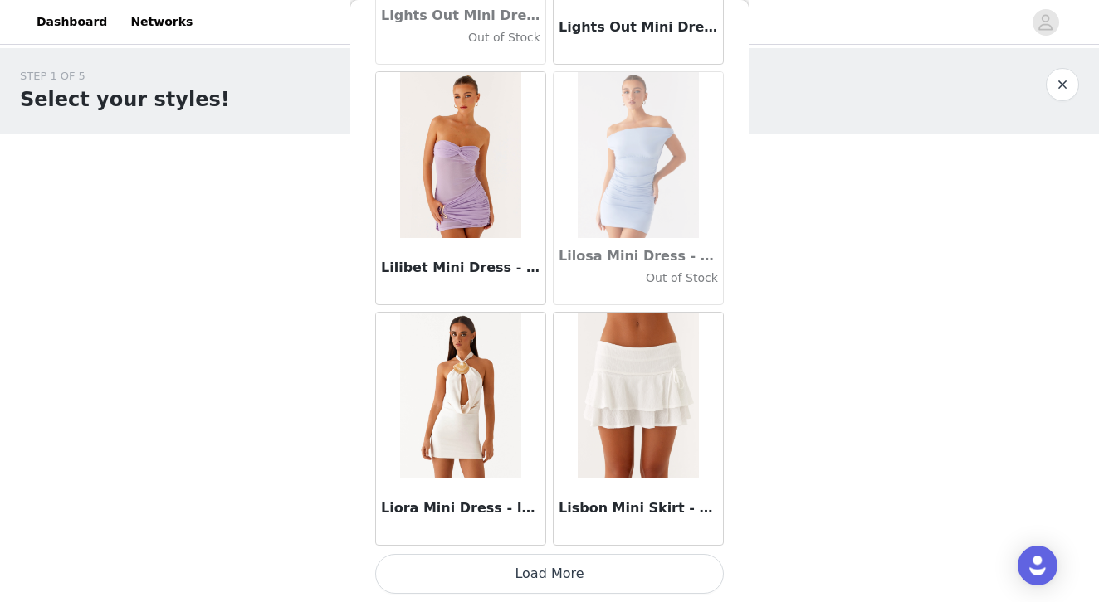
scroll to position [57279, 0]
click at [458, 546] on div "Liora Mini Dress - Ivory" at bounding box center [461, 429] width 178 height 241
click at [458, 564] on button "Load More" at bounding box center [549, 574] width 348 height 40
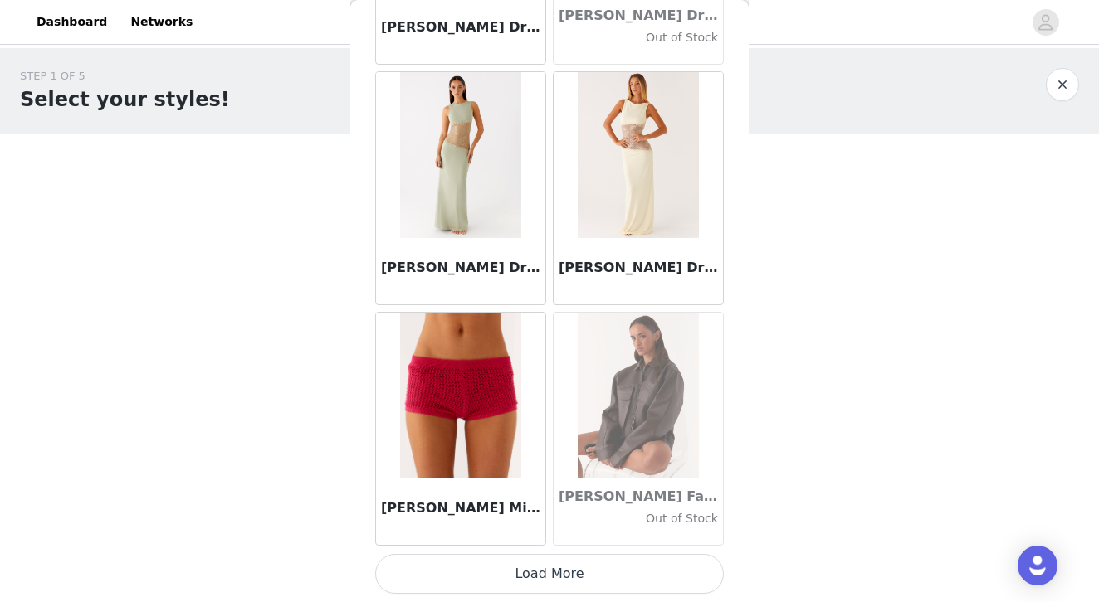
scroll to position [59685, 0]
click at [483, 573] on button "Load More" at bounding box center [549, 574] width 348 height 40
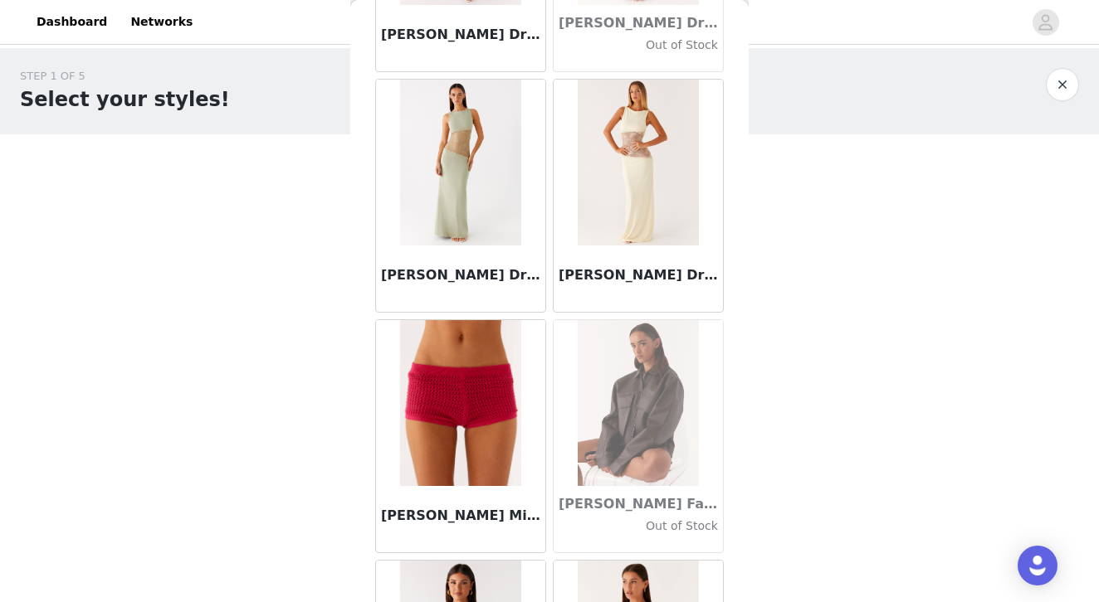
scroll to position [0, 0]
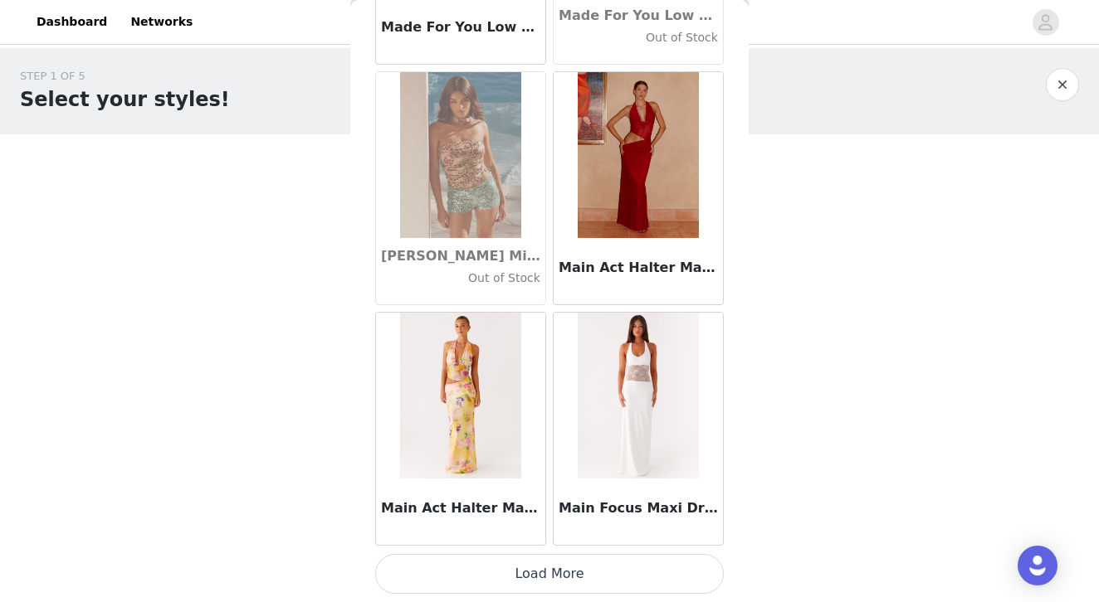
click at [452, 580] on button "Load More" at bounding box center [549, 574] width 348 height 40
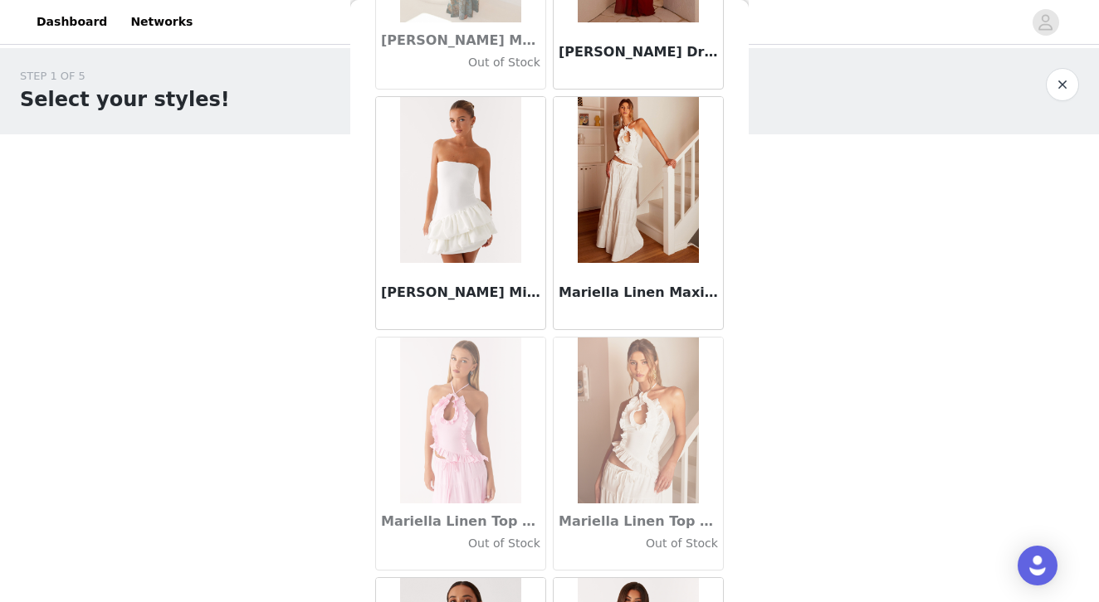
scroll to position [63577, 0]
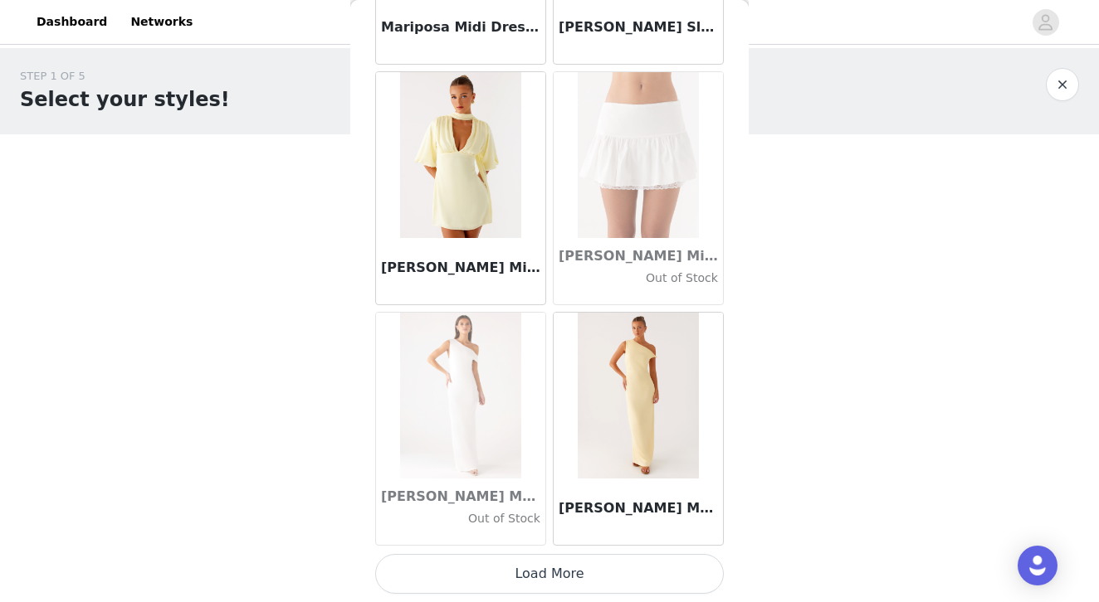
click at [480, 571] on button "Load More" at bounding box center [549, 574] width 348 height 40
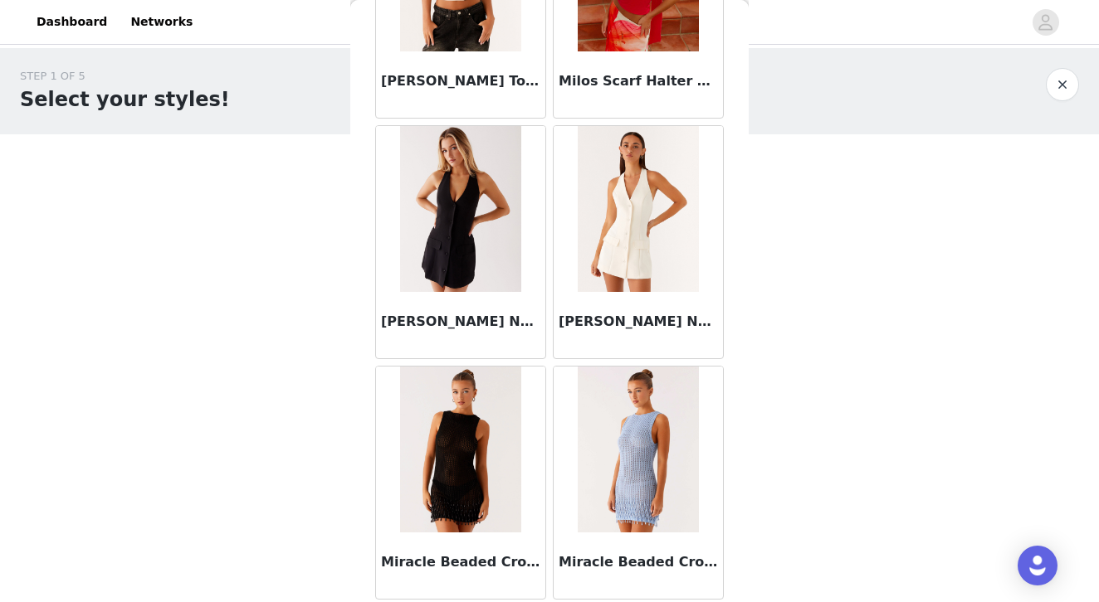
scroll to position [66615, 0]
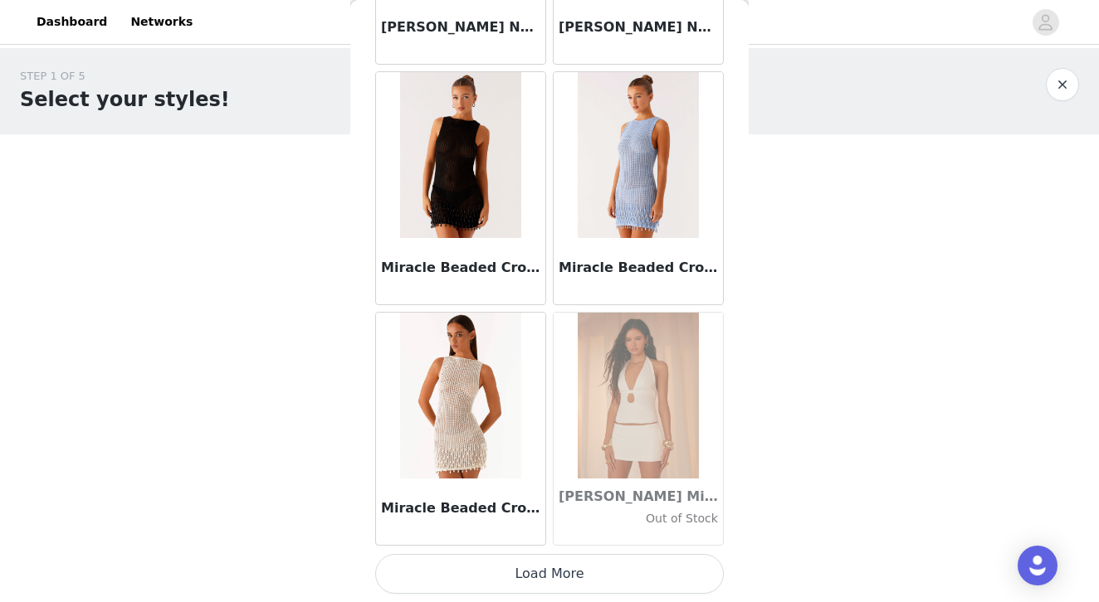
click at [523, 574] on button "Load More" at bounding box center [549, 574] width 348 height 40
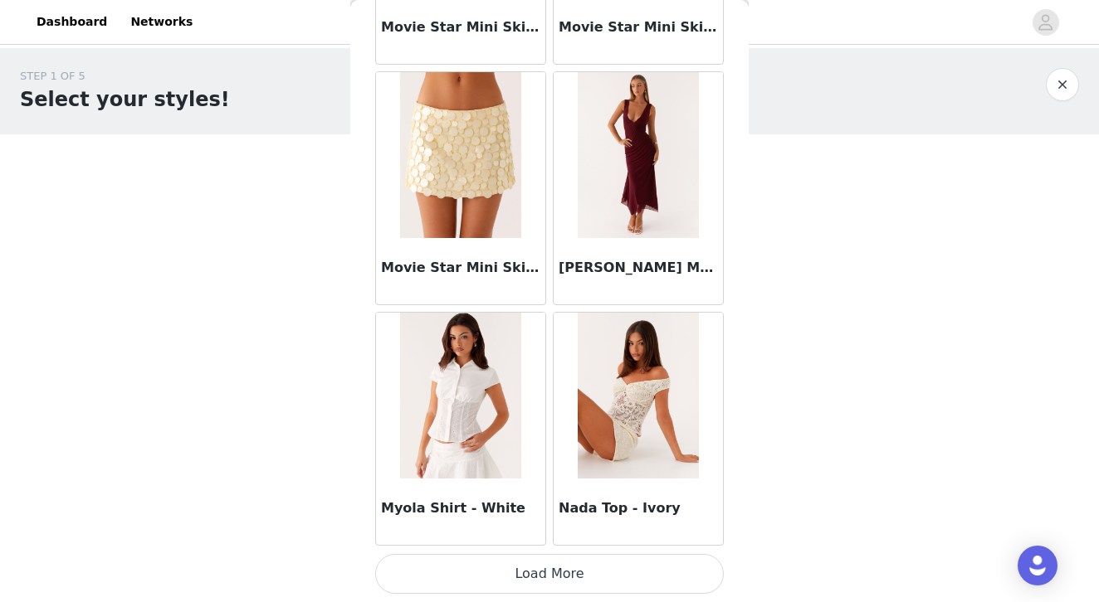
scroll to position [0, 0]
click at [536, 566] on button "Load More" at bounding box center [549, 574] width 348 height 40
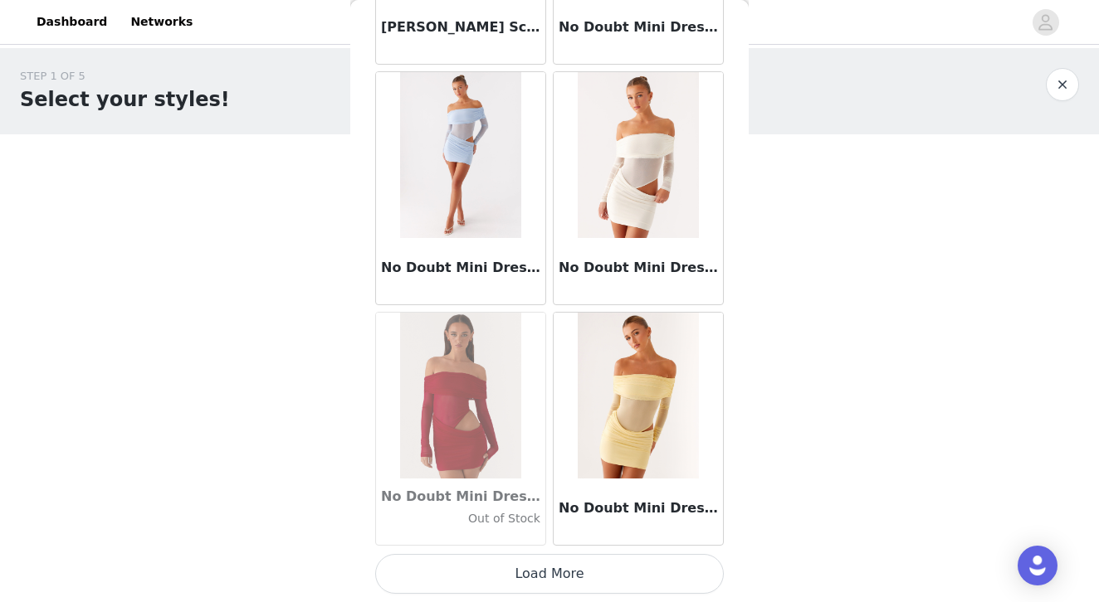
click at [517, 568] on button "Load More" at bounding box center [549, 574] width 348 height 40
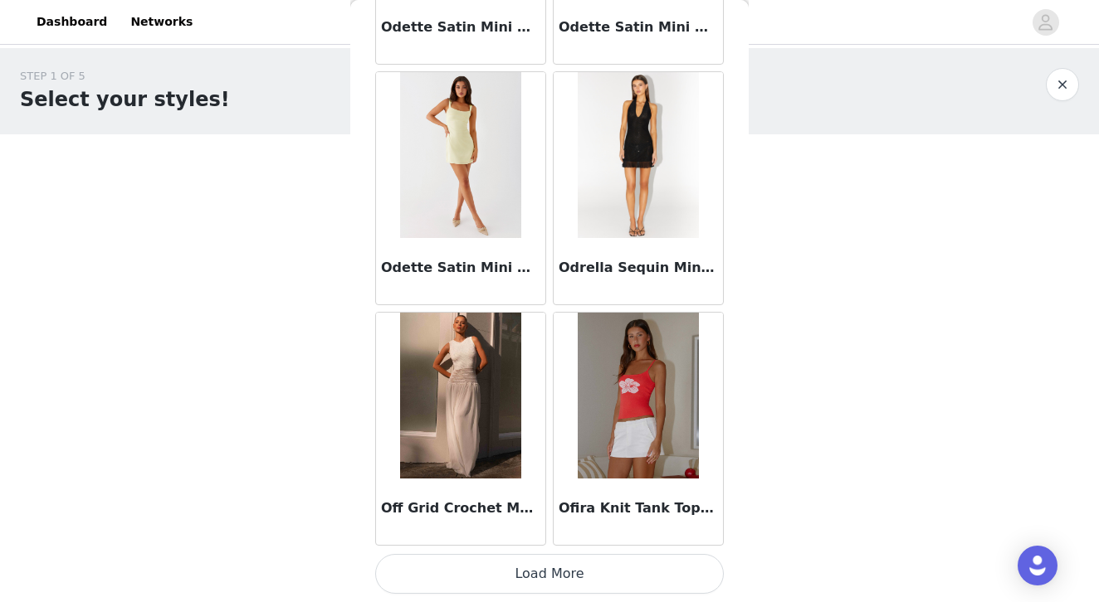
click at [531, 590] on button "Load More" at bounding box center [549, 574] width 348 height 40
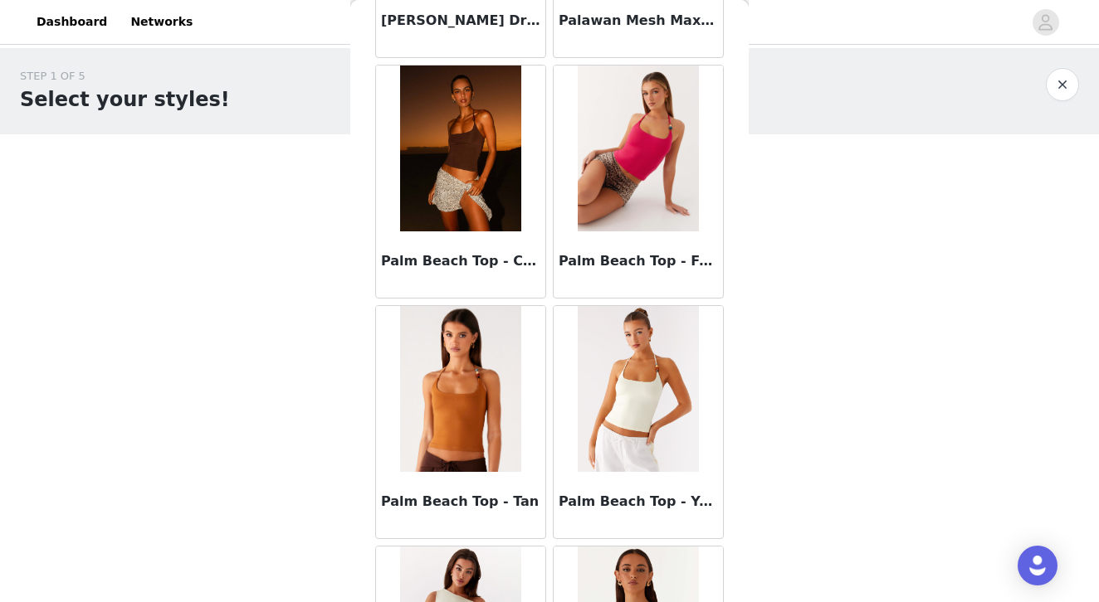
scroll to position [0, 0]
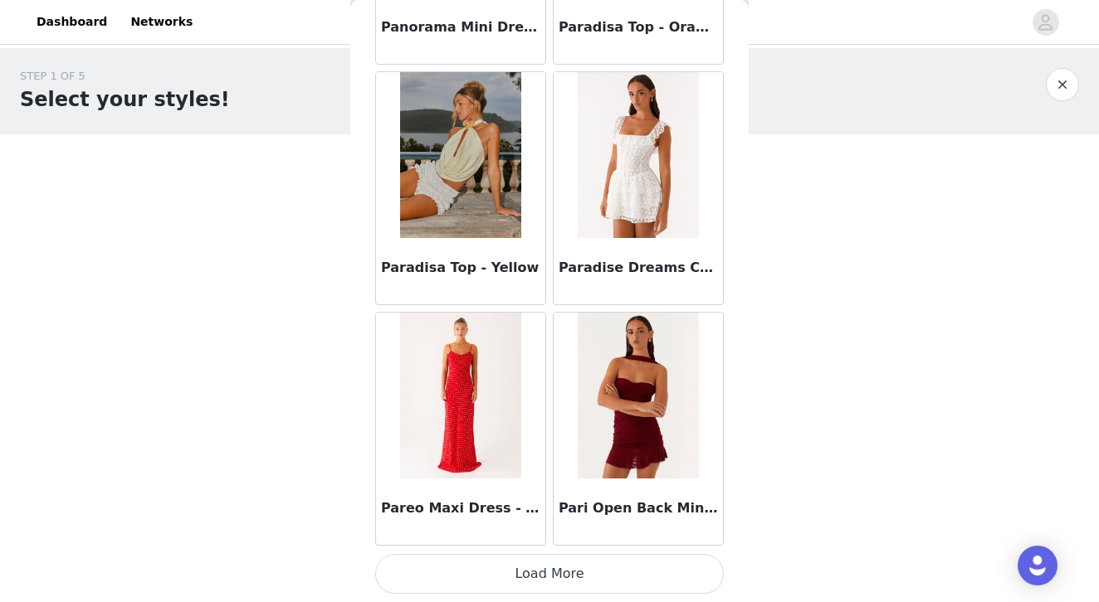
click at [486, 563] on button "Load More" at bounding box center [549, 574] width 348 height 40
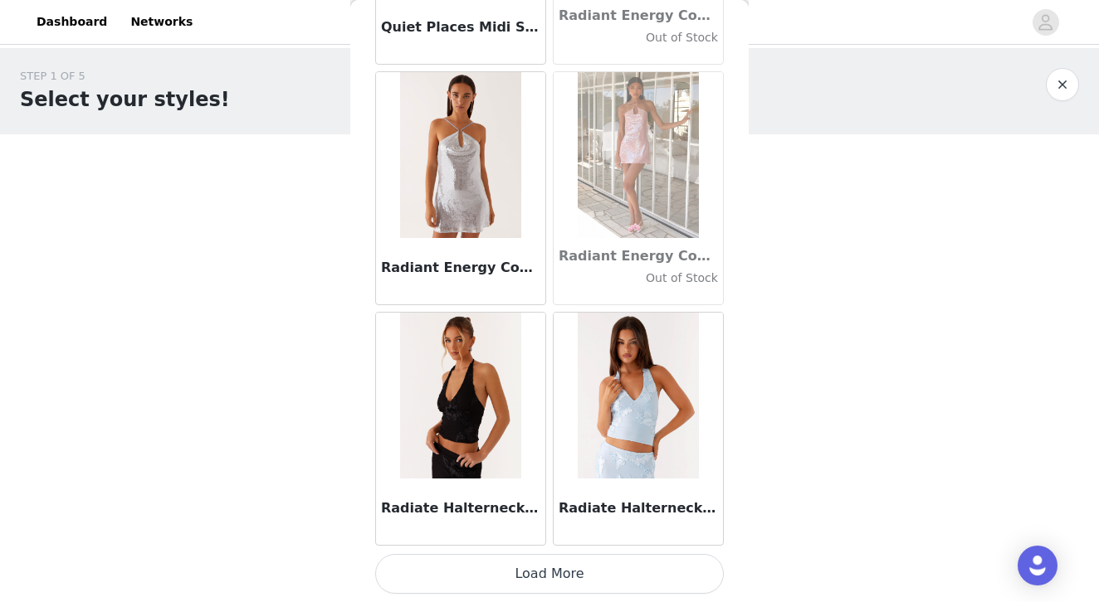
scroll to position [78935, 0]
click at [530, 577] on button "Load More" at bounding box center [549, 574] width 348 height 40
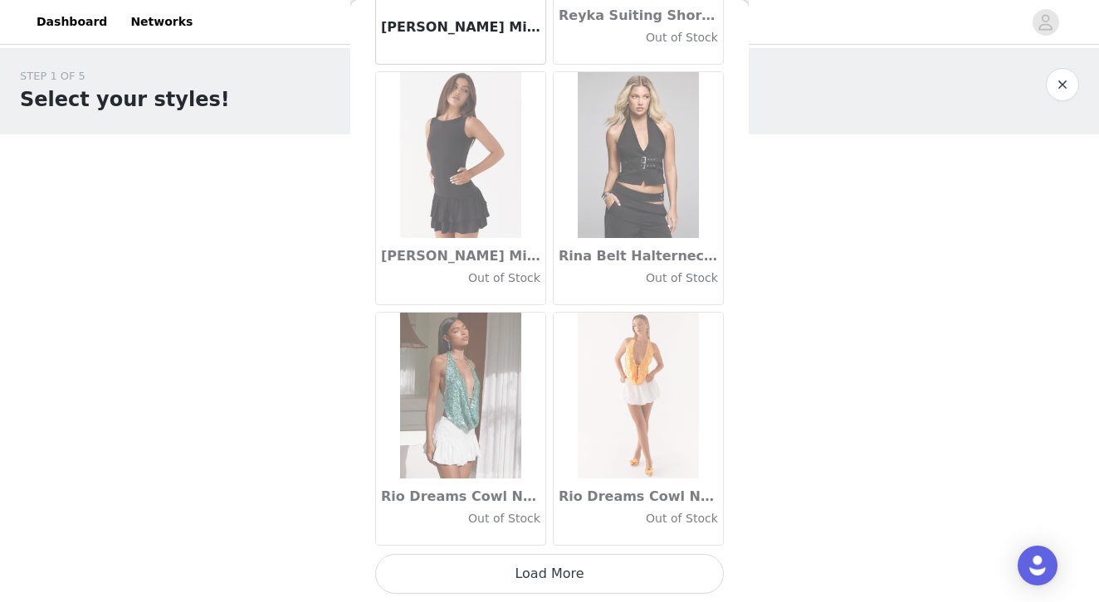
scroll to position [81341, 0]
click at [542, 565] on button "Load More" at bounding box center [549, 574] width 348 height 40
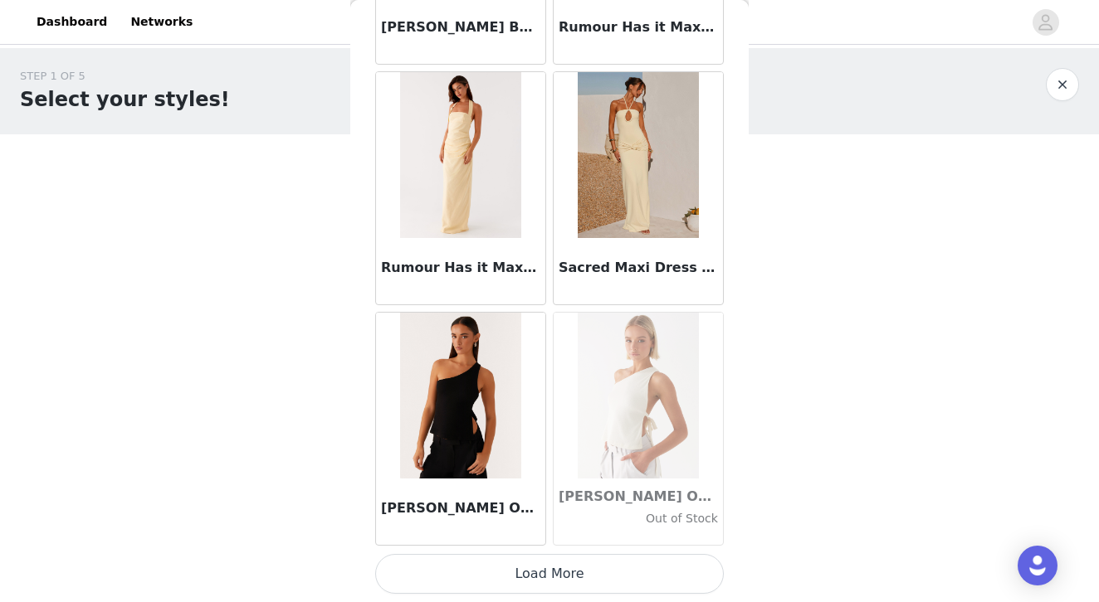
scroll to position [0, 0]
click at [547, 573] on button "Load More" at bounding box center [549, 574] width 348 height 40
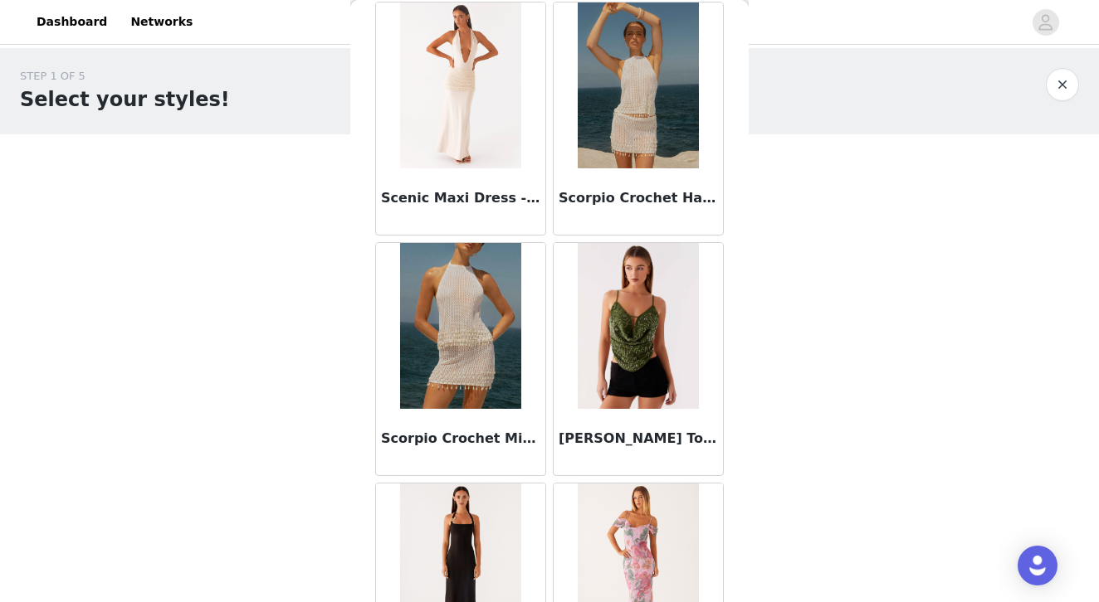
scroll to position [85752, 0]
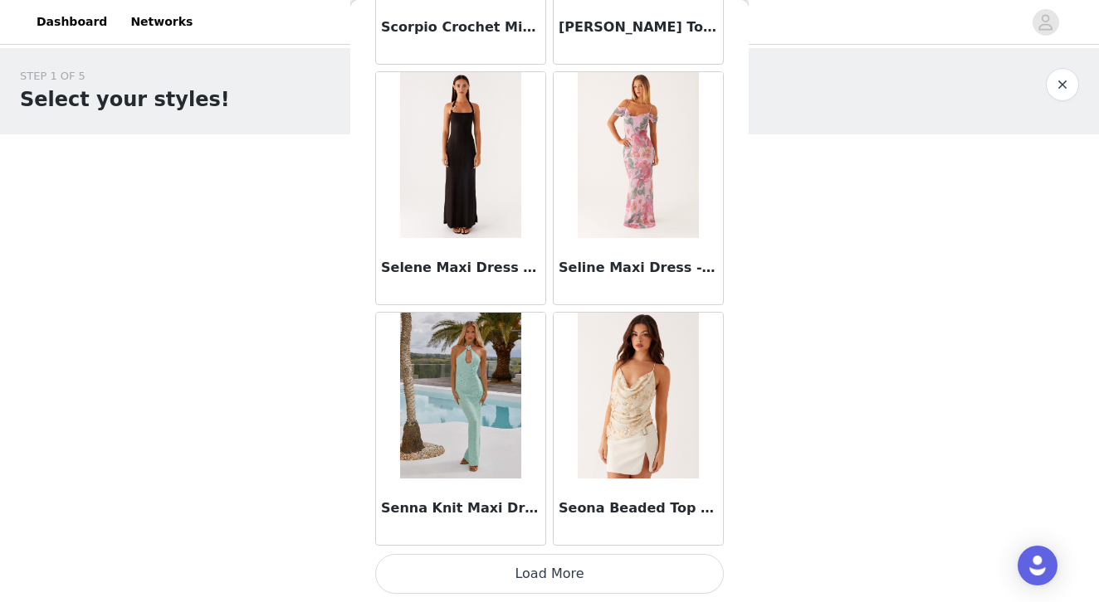
click at [526, 587] on button "Load More" at bounding box center [549, 574] width 348 height 40
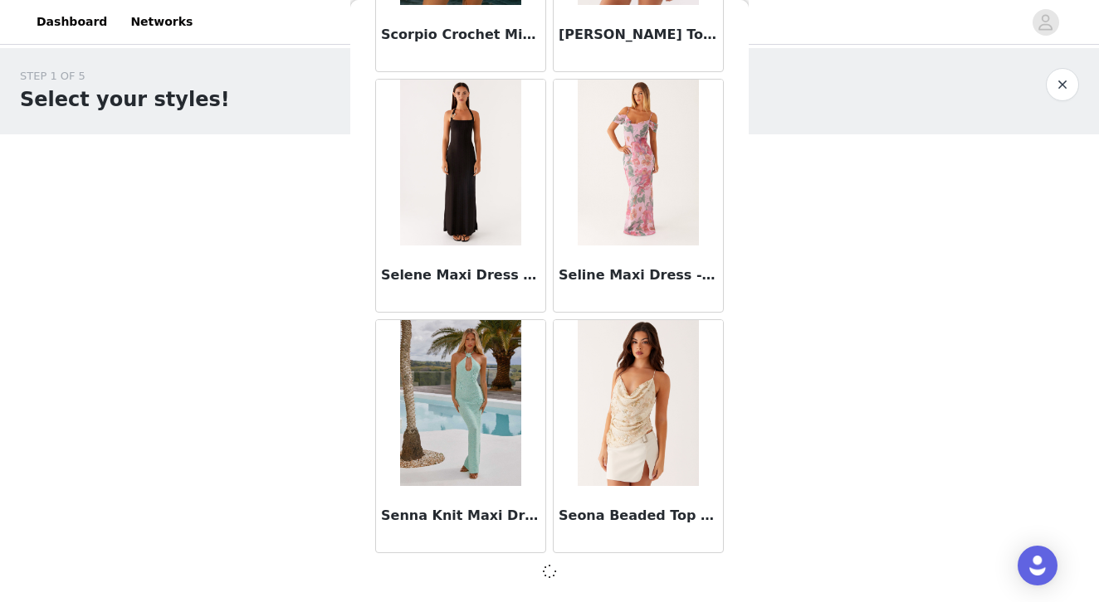
scroll to position [86146, 0]
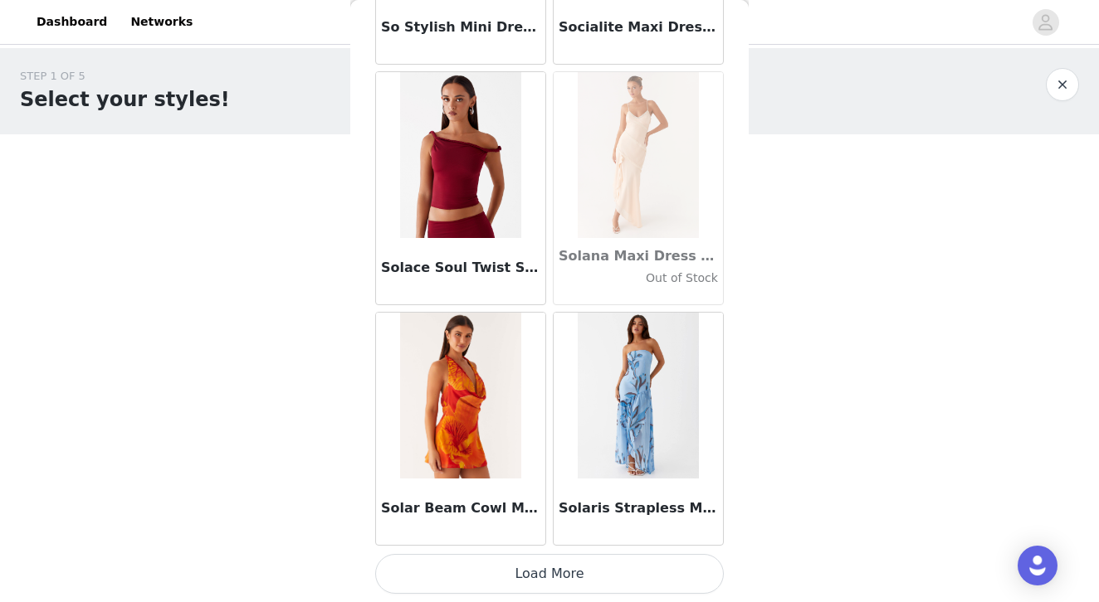
click at [535, 580] on button "Load More" at bounding box center [549, 574] width 348 height 40
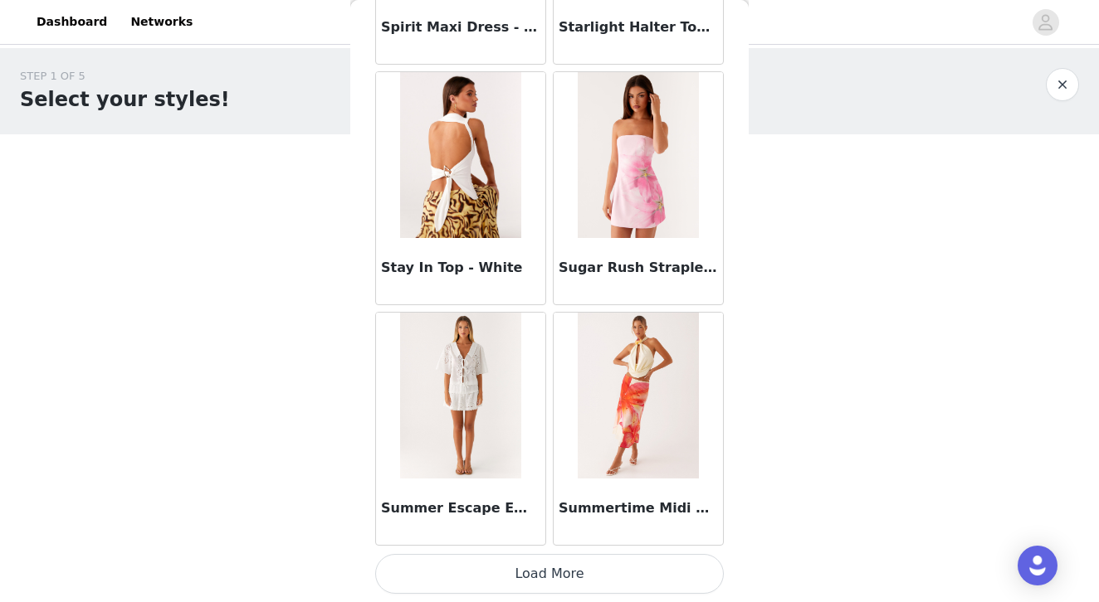
scroll to position [90966, 0]
click at [548, 569] on button "Load More" at bounding box center [549, 574] width 348 height 40
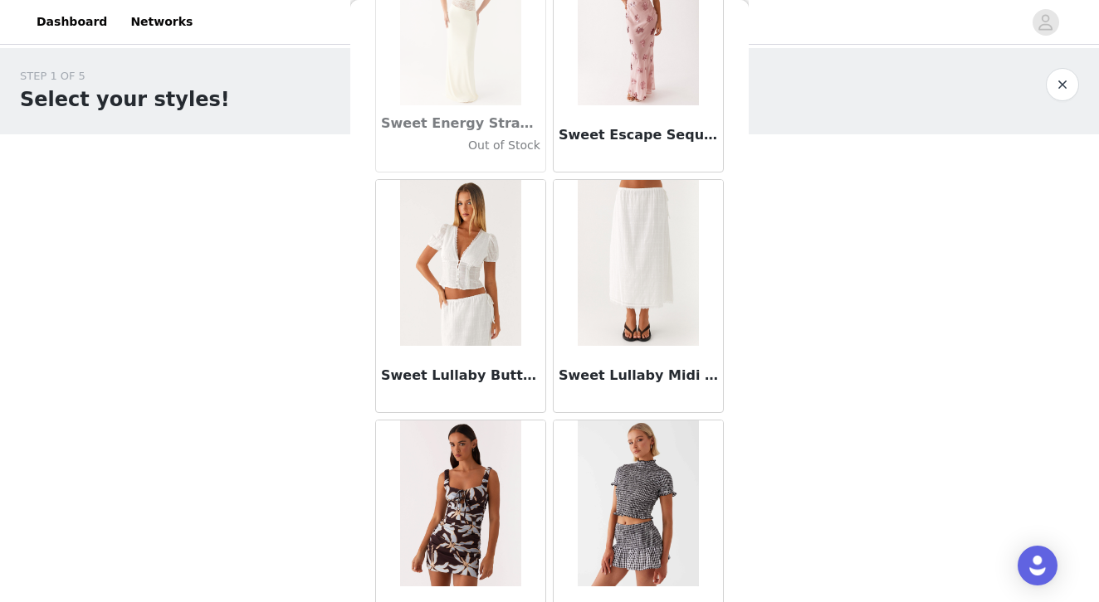
scroll to position [92061, 0]
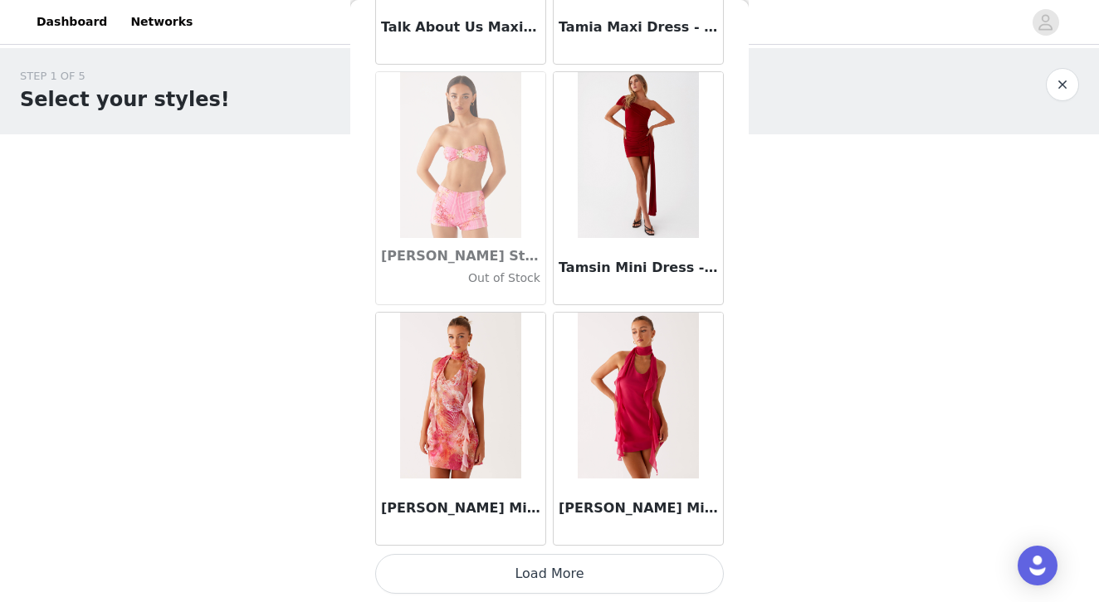
click at [538, 570] on button "Load More" at bounding box center [549, 574] width 348 height 40
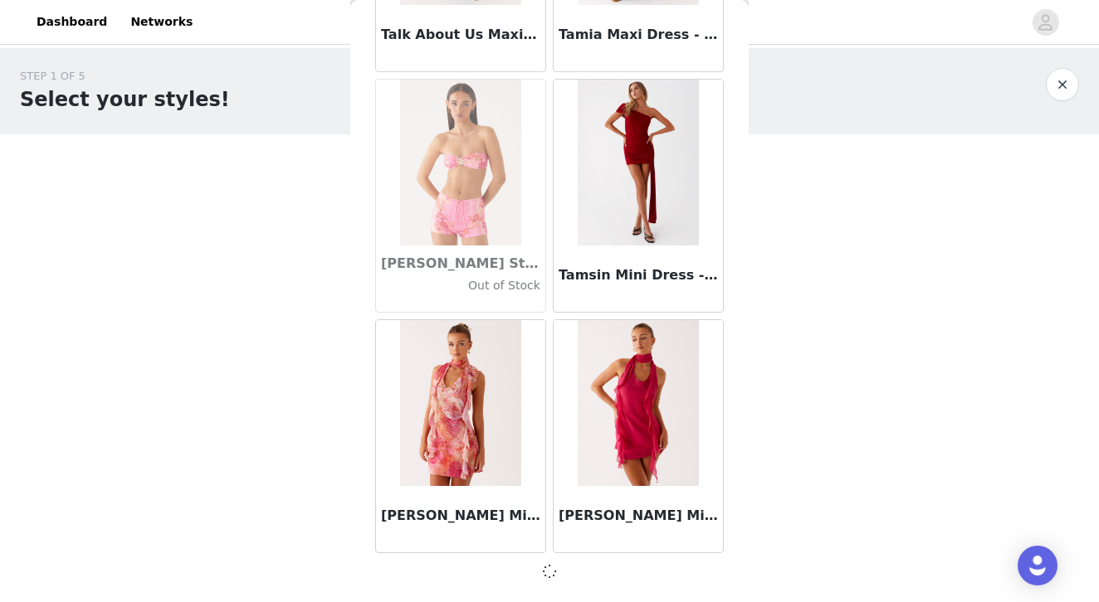
scroll to position [93365, 0]
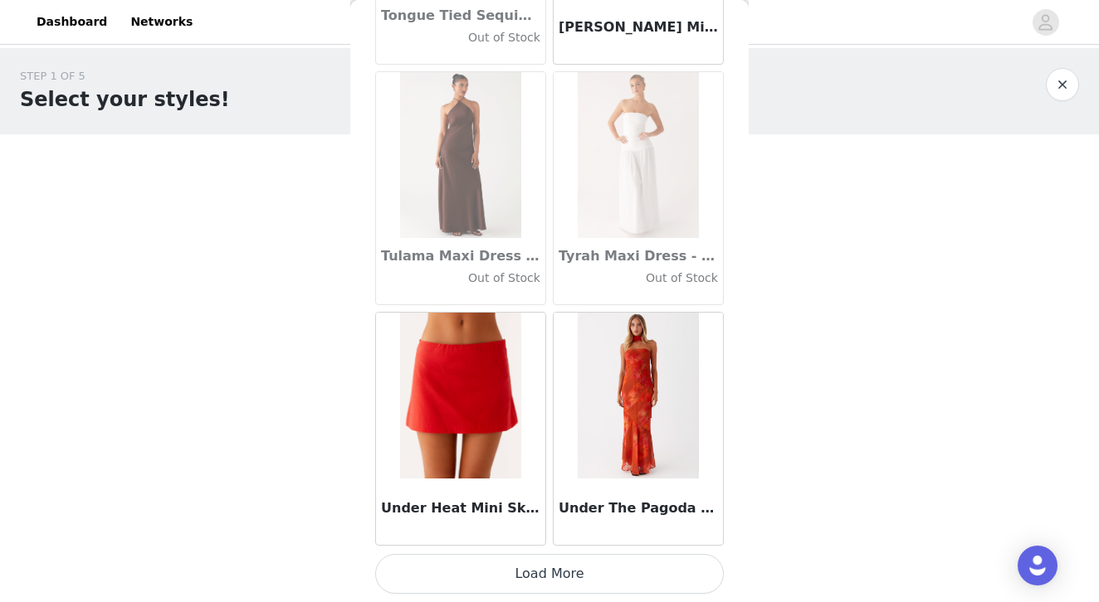
click at [539, 563] on button "Load More" at bounding box center [549, 574] width 348 height 40
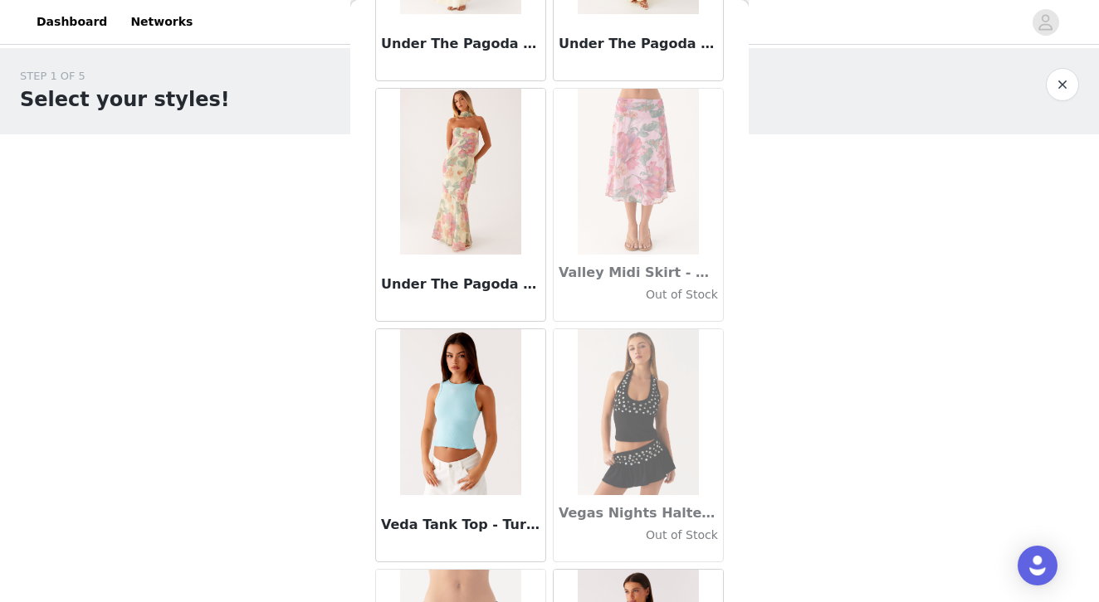
scroll to position [97448, 0]
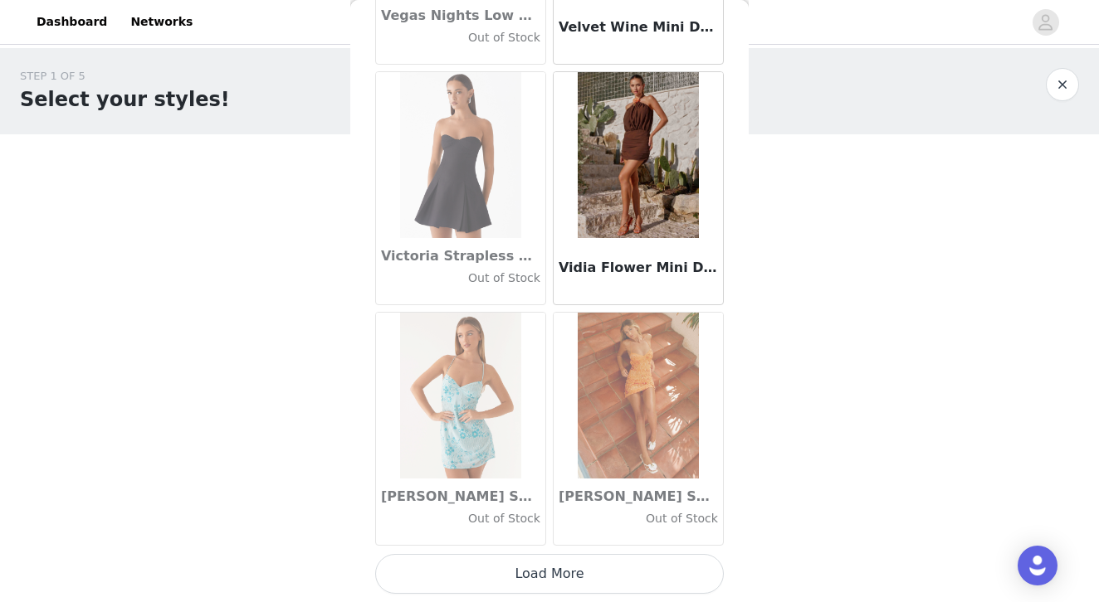
click at [563, 577] on button "Load More" at bounding box center [549, 574] width 348 height 40
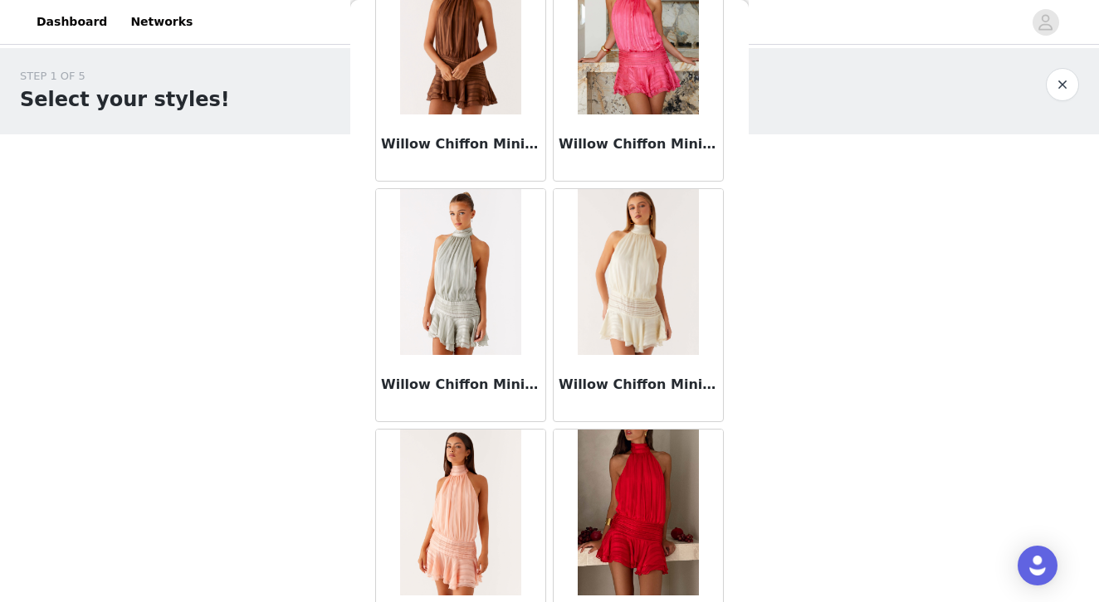
scroll to position [99997, 0]
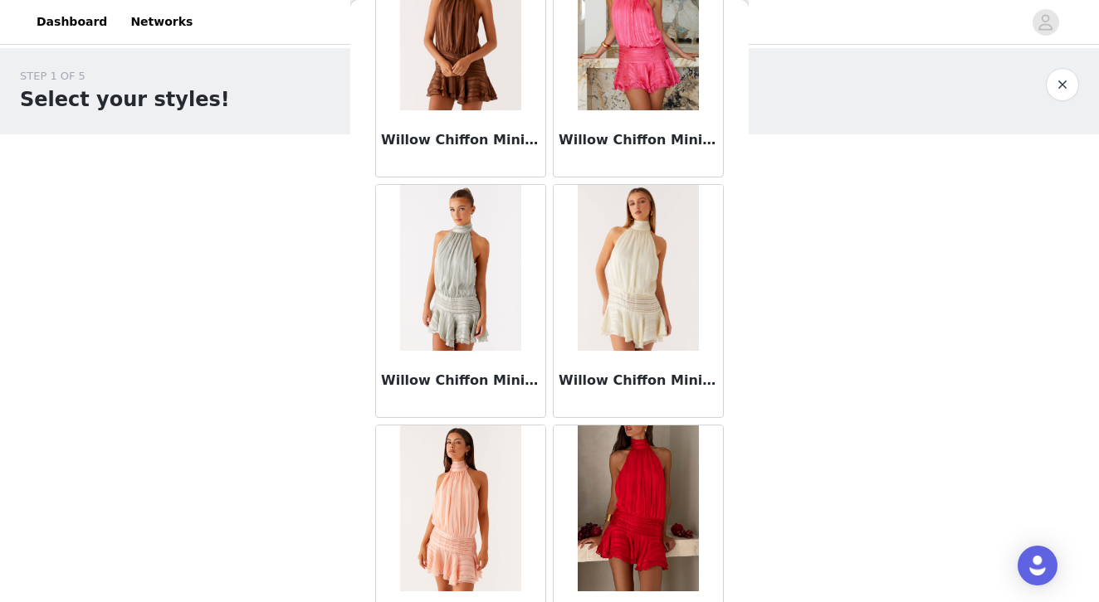
click at [635, 392] on div "Willow Chiffon Mini Dress - Ivory" at bounding box center [637, 384] width 169 height 66
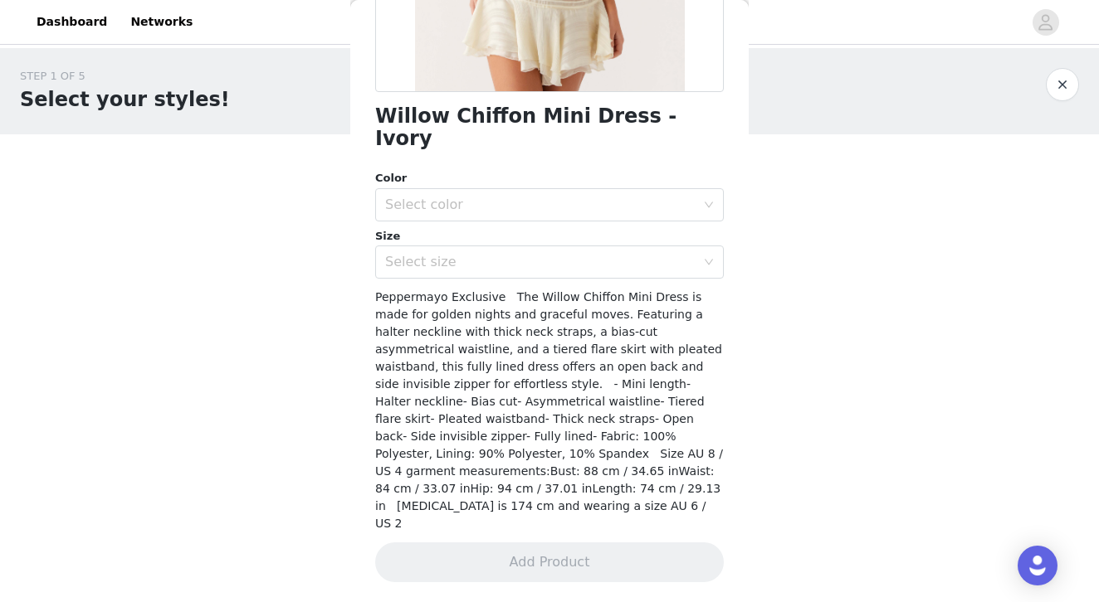
scroll to position [306, 0]
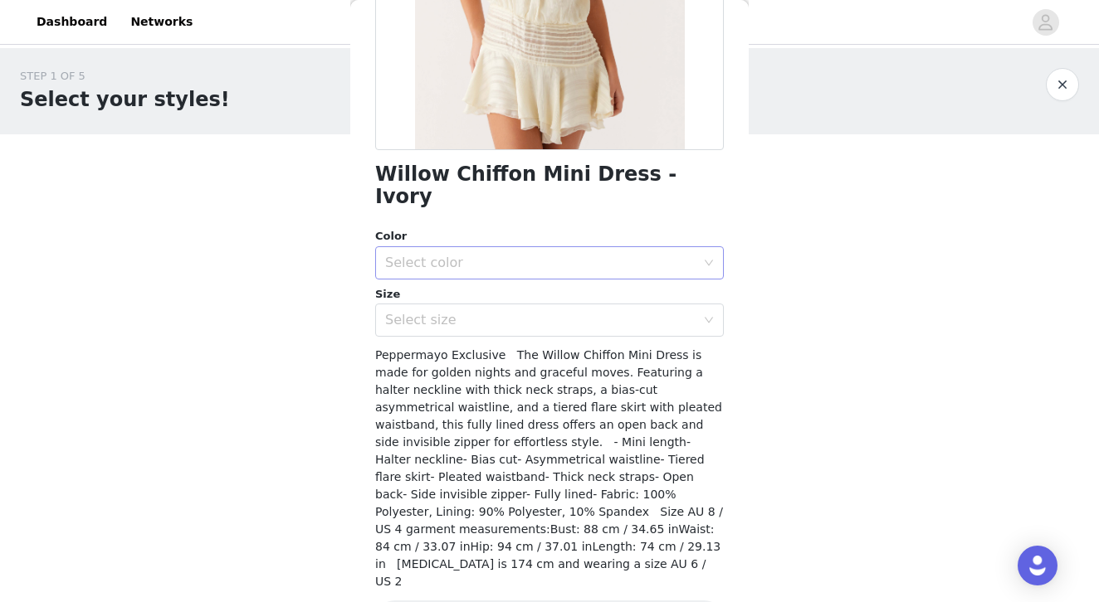
click at [570, 255] on div "Select color" at bounding box center [540, 263] width 310 height 17
click at [505, 277] on li "Ivory" at bounding box center [549, 276] width 348 height 27
click at [504, 312] on div "Select size" at bounding box center [540, 320] width 310 height 17
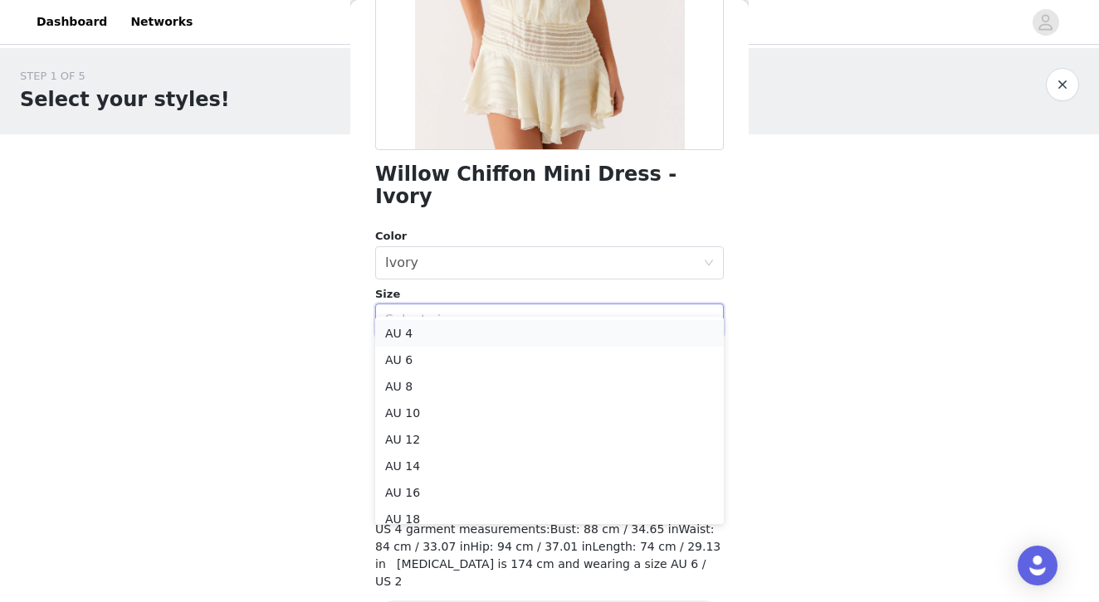
click at [487, 325] on li "AU 4" at bounding box center [549, 333] width 348 height 27
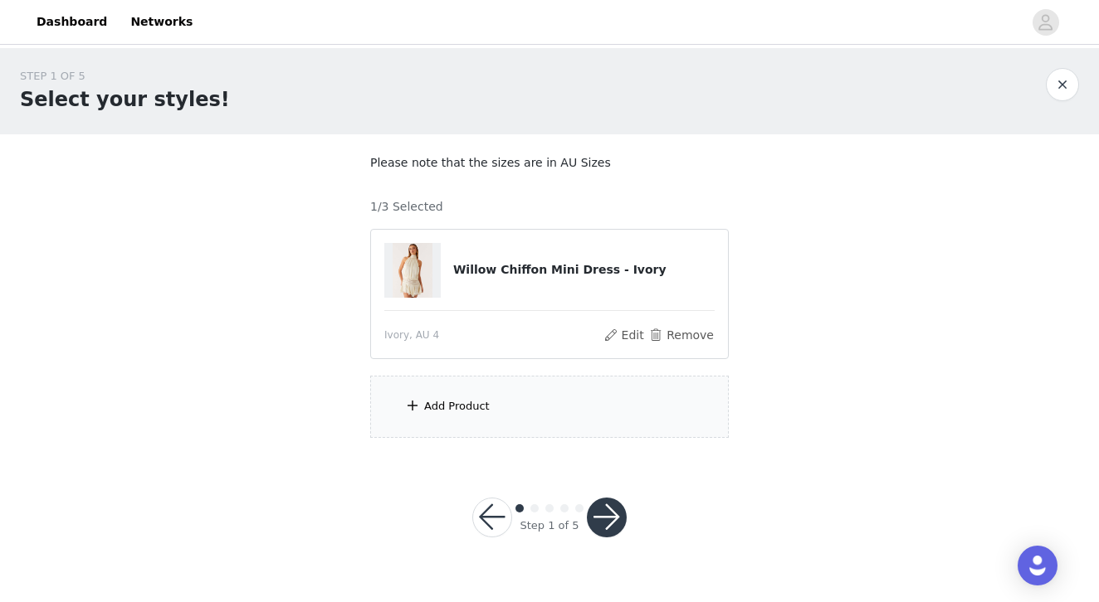
click at [475, 403] on div "Add Product" at bounding box center [457, 406] width 66 height 17
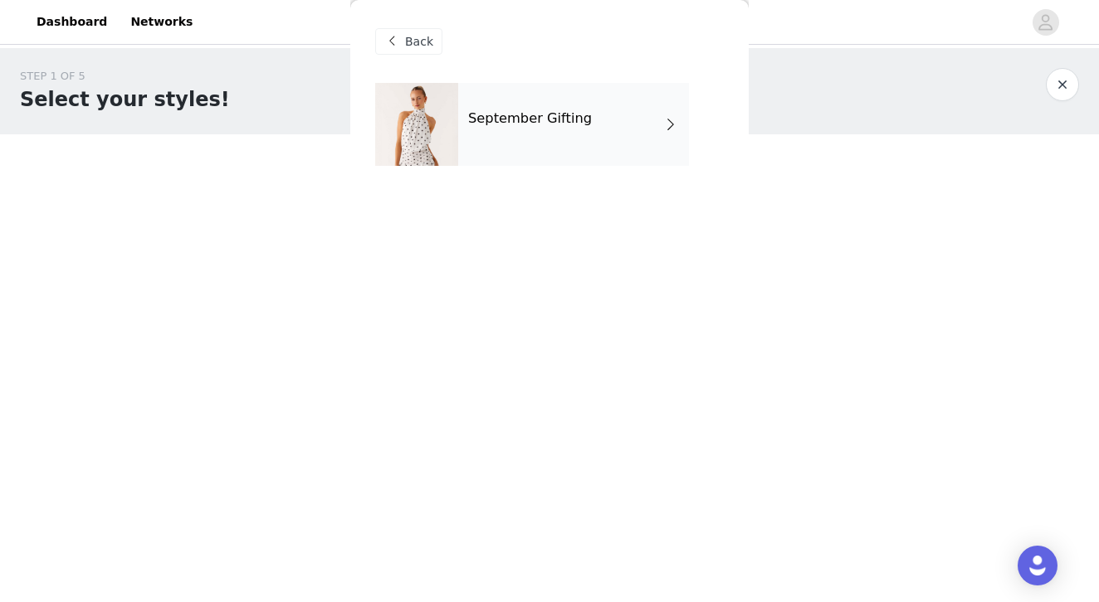
click at [548, 147] on div "September Gifting" at bounding box center [573, 124] width 231 height 83
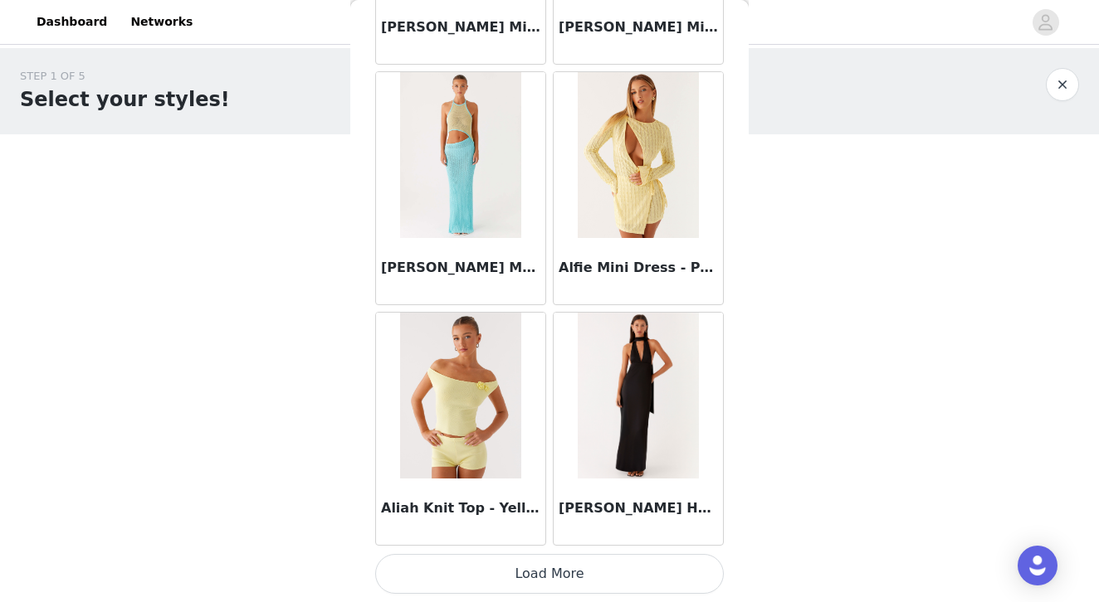
click at [543, 569] on button "Load More" at bounding box center [549, 574] width 348 height 40
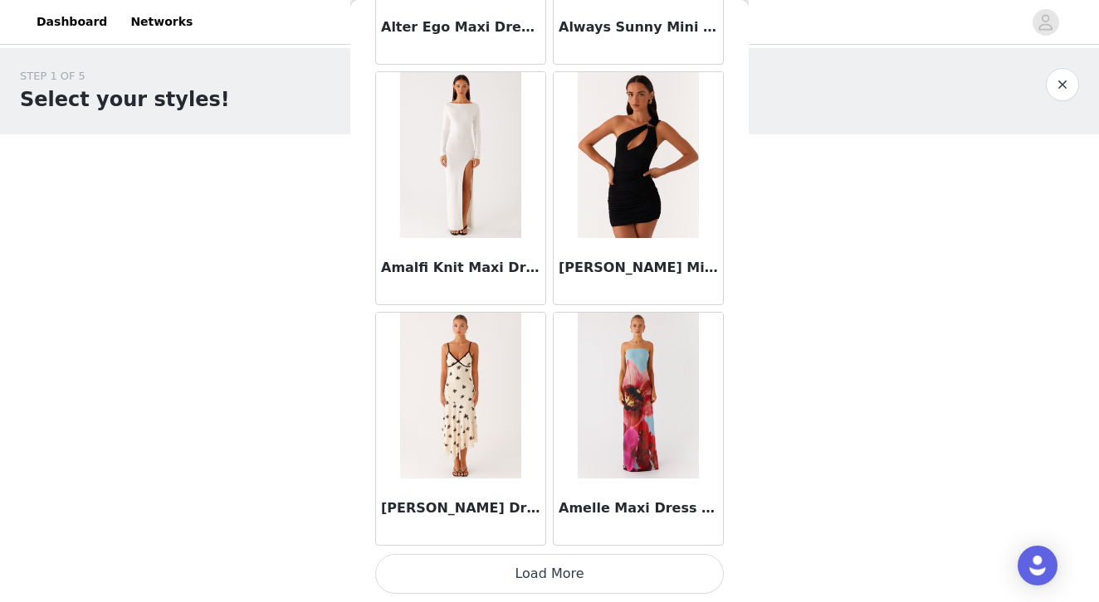
click at [526, 578] on button "Load More" at bounding box center [549, 574] width 348 height 40
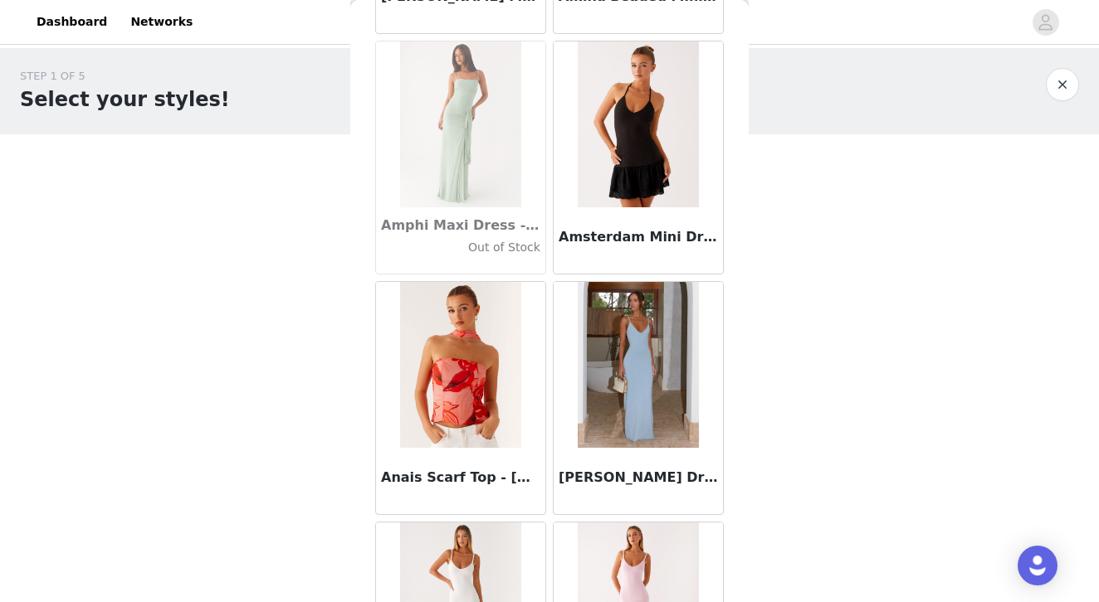
scroll to position [5096, 0]
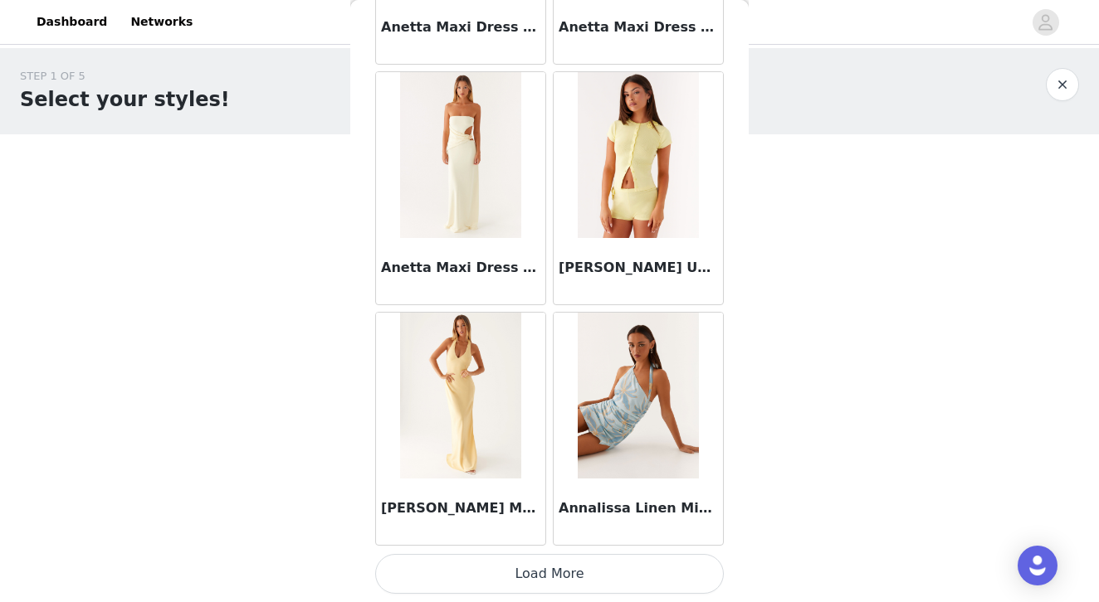
click at [527, 577] on button "Load More" at bounding box center [549, 574] width 348 height 40
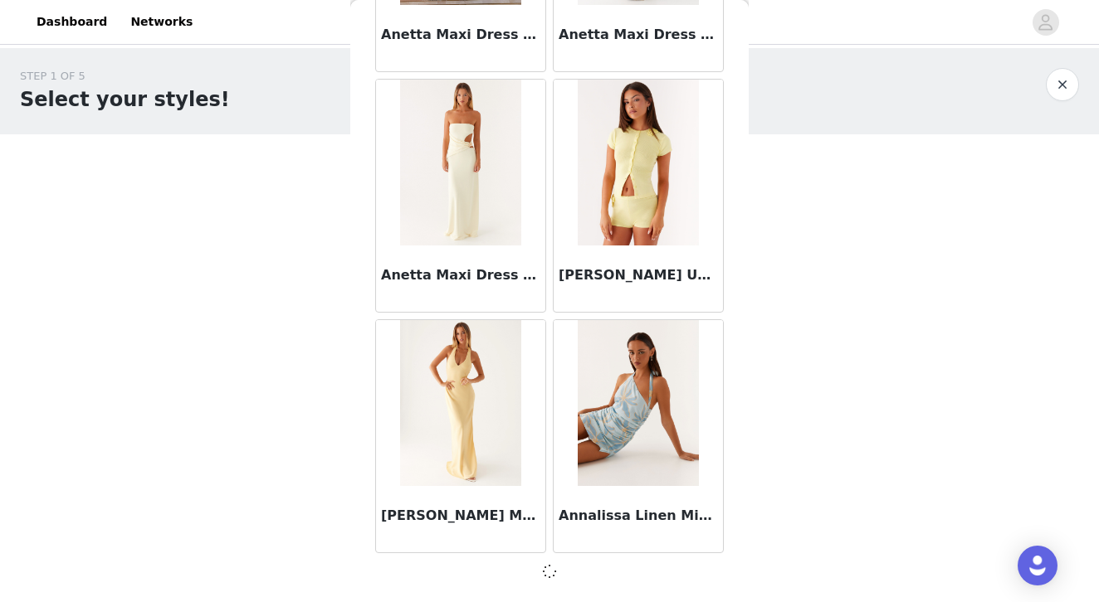
scroll to position [0, 0]
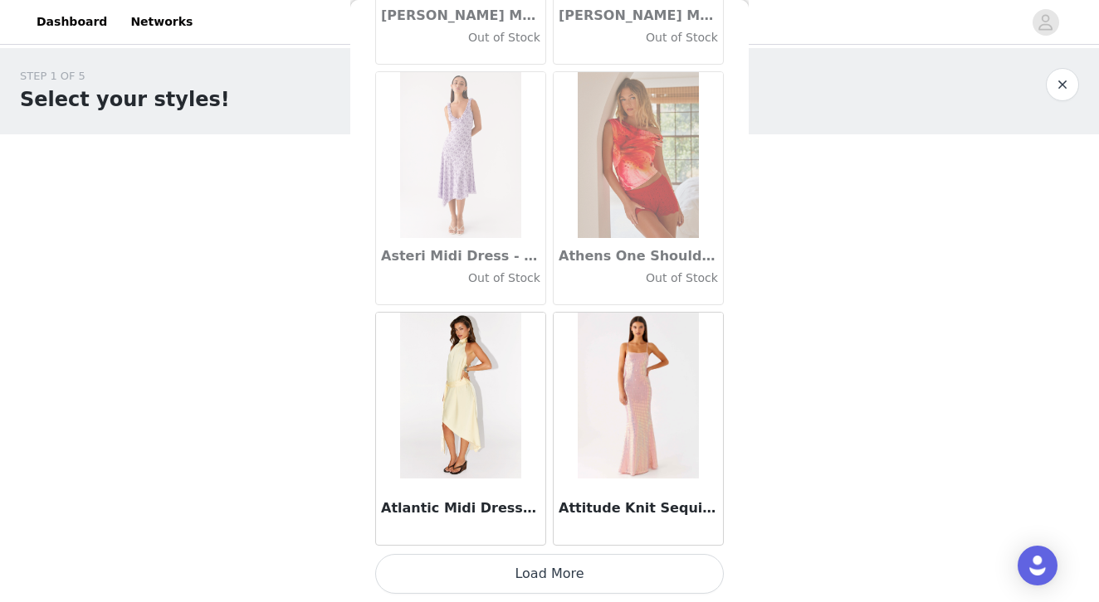
click at [555, 564] on button "Load More" at bounding box center [549, 574] width 348 height 40
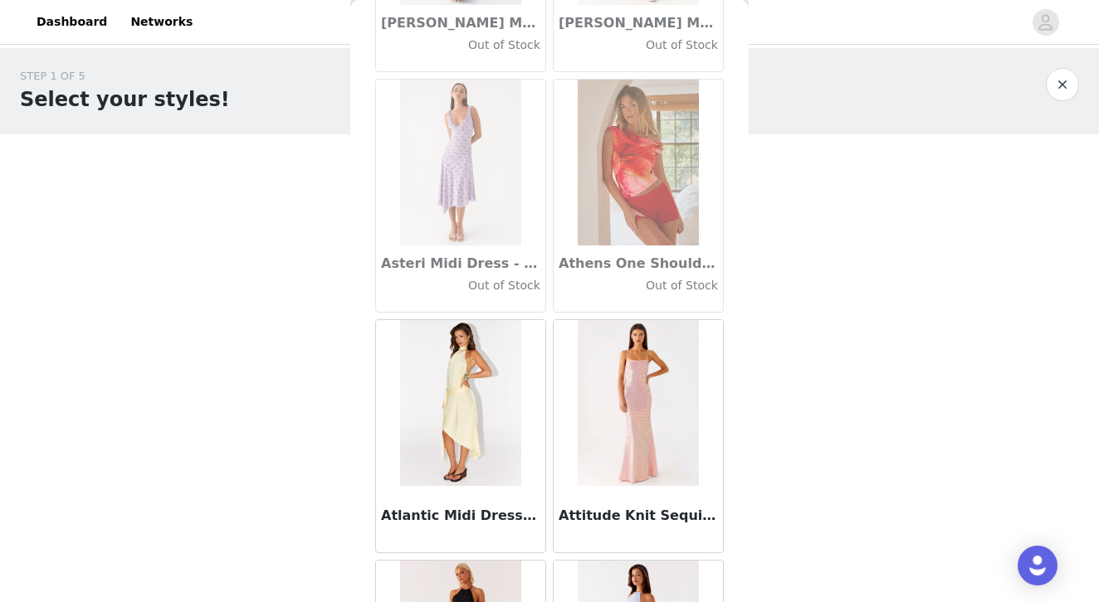
click at [334, 378] on div "STEP 1 OF 5 Select your styles! Please note that the sizes are in AU Sizes 1/3 …" at bounding box center [549, 253] width 1099 height 410
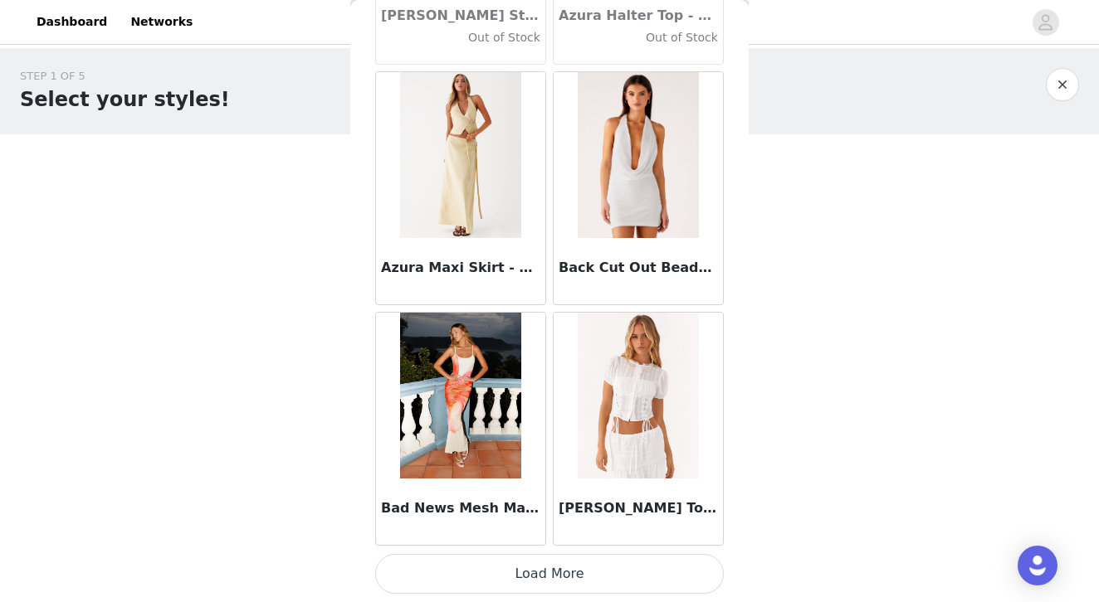
click at [548, 564] on button "Load More" at bounding box center [549, 574] width 348 height 40
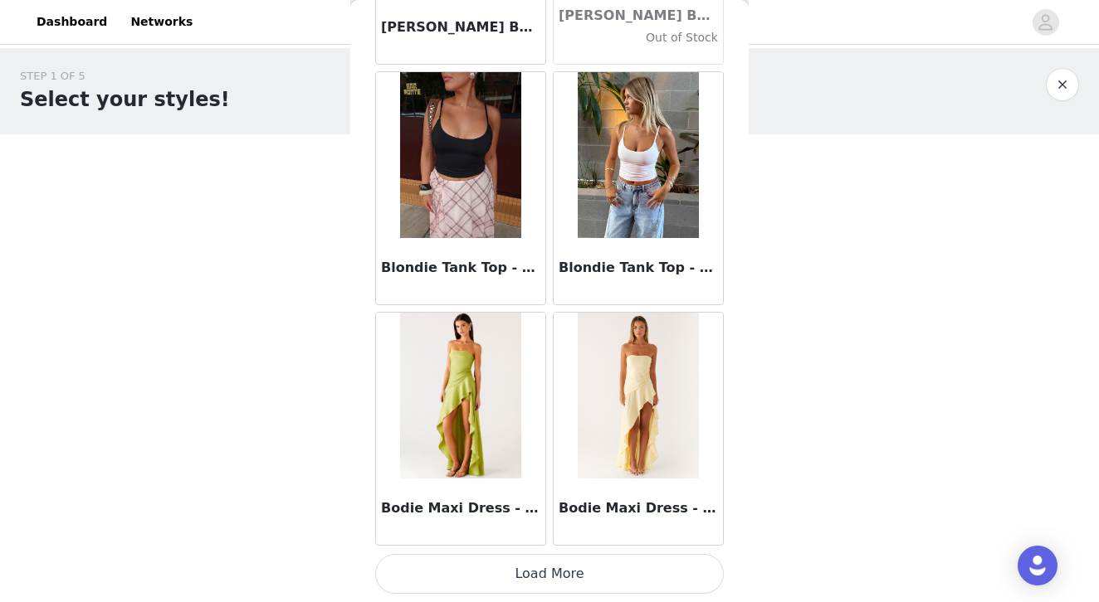
scroll to position [13968, 0]
click at [529, 582] on button "Load More" at bounding box center [549, 574] width 348 height 40
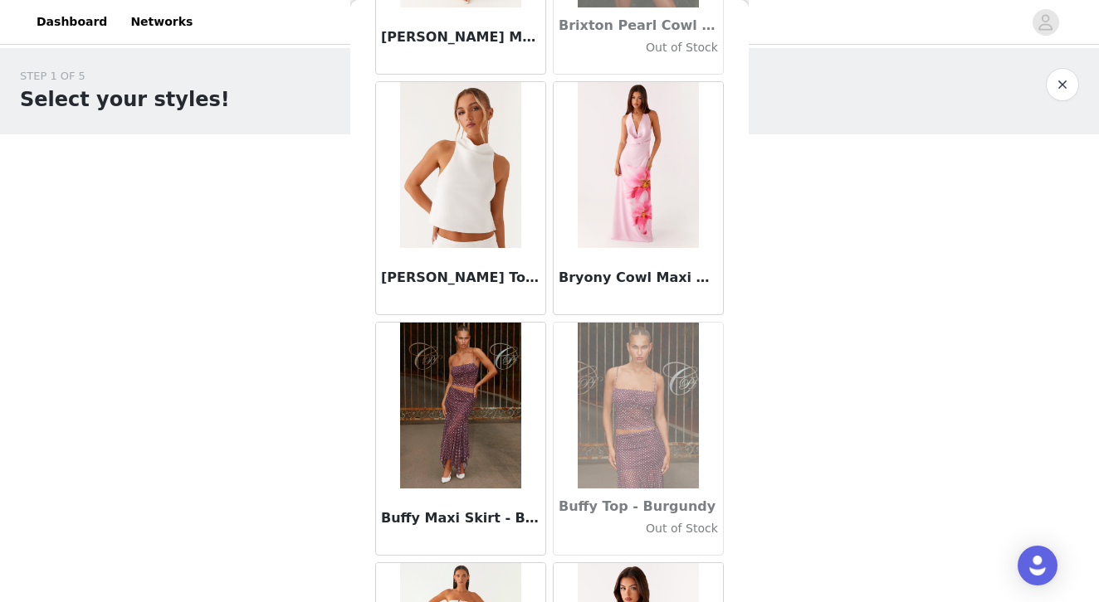
scroll to position [15888, 0]
